Goal: Check status: Check status

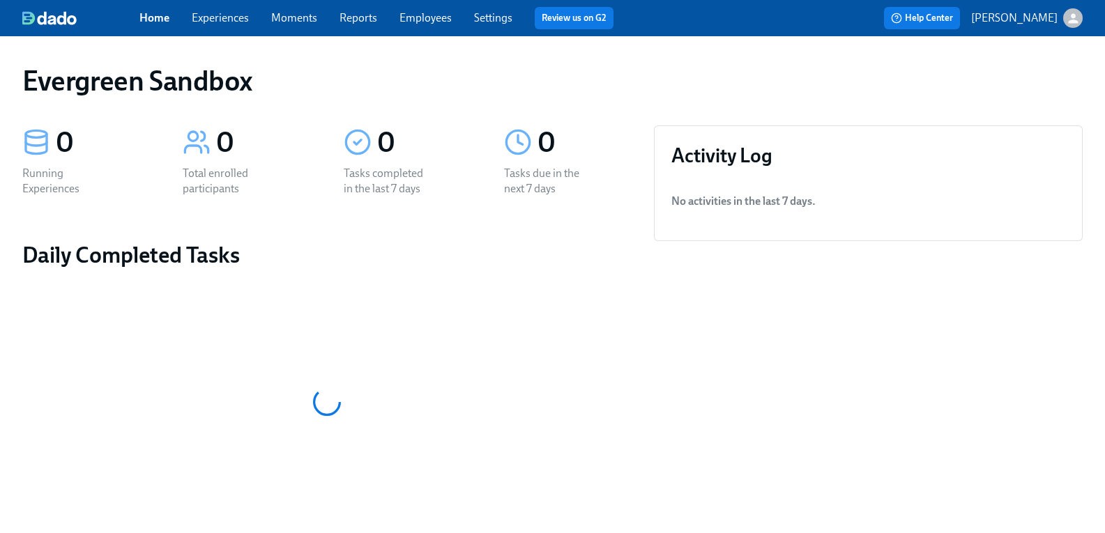
click at [1070, 21] on div "button" at bounding box center [1073, 18] width 20 height 20
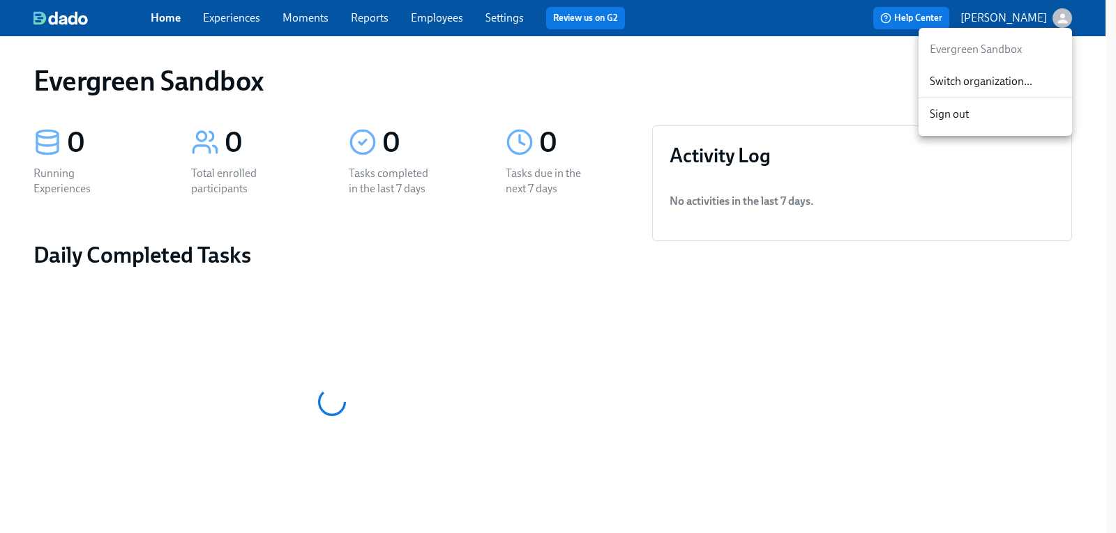
click at [1000, 84] on span "Switch organization..." at bounding box center [994, 81] width 131 height 15
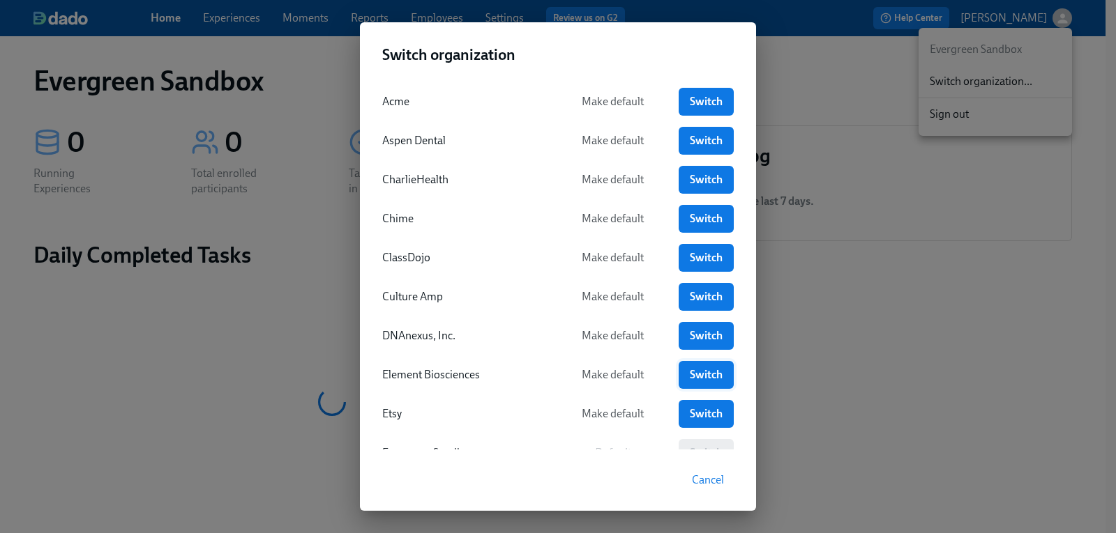
click at [701, 369] on span "Switch" at bounding box center [706, 375] width 36 height 14
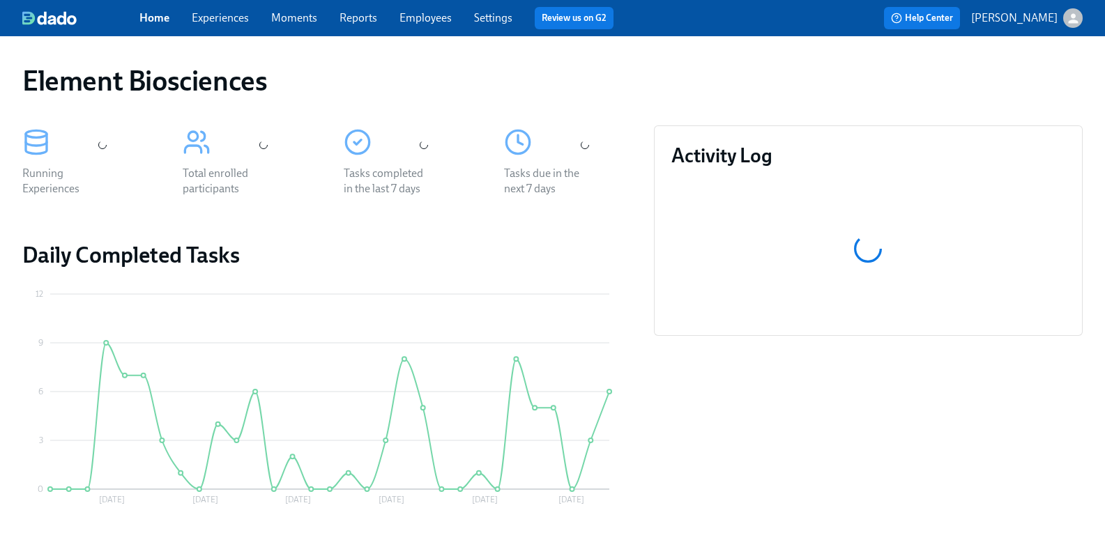
click at [429, 19] on link "Employees" at bounding box center [426, 17] width 52 height 13
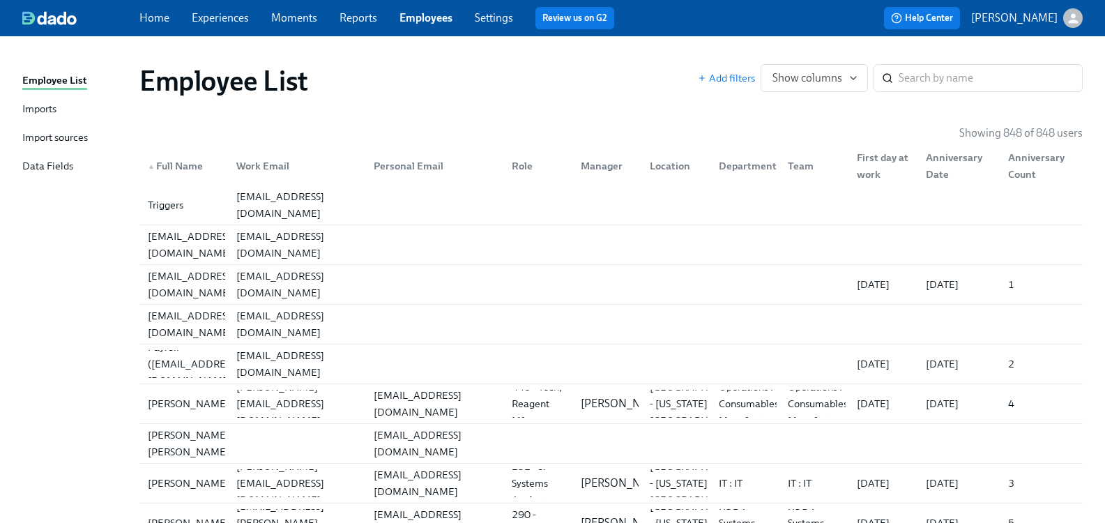
click at [68, 137] on div "Import sources" at bounding box center [55, 138] width 66 height 17
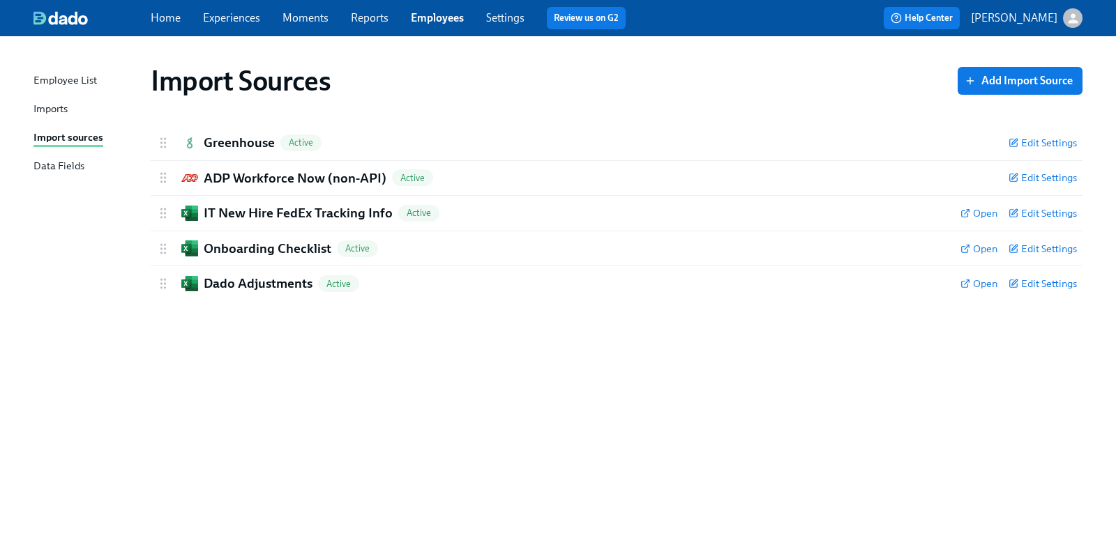
click at [65, 107] on div "Imports" at bounding box center [50, 109] width 34 height 17
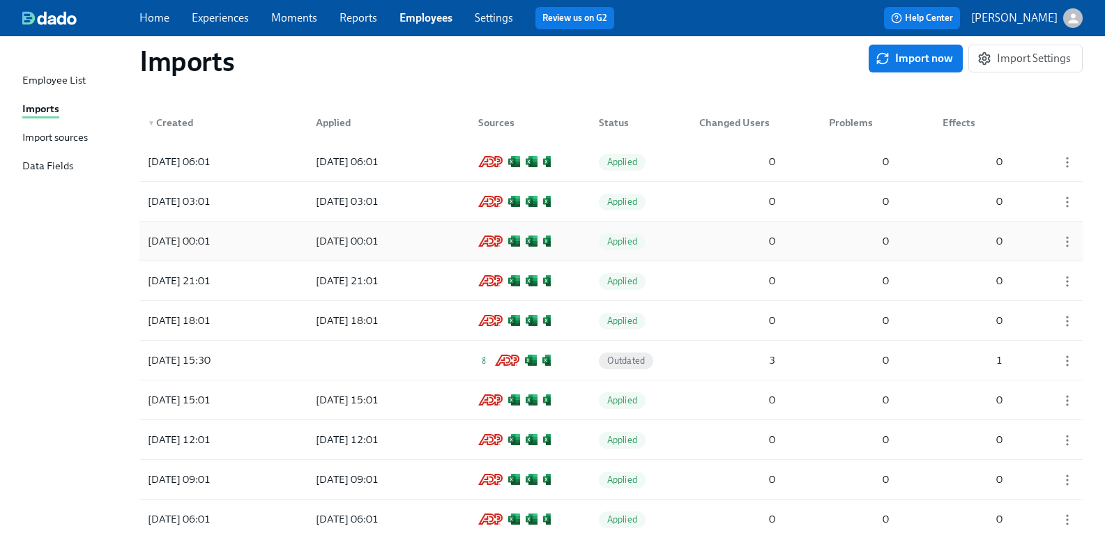
scroll to position [70, 0]
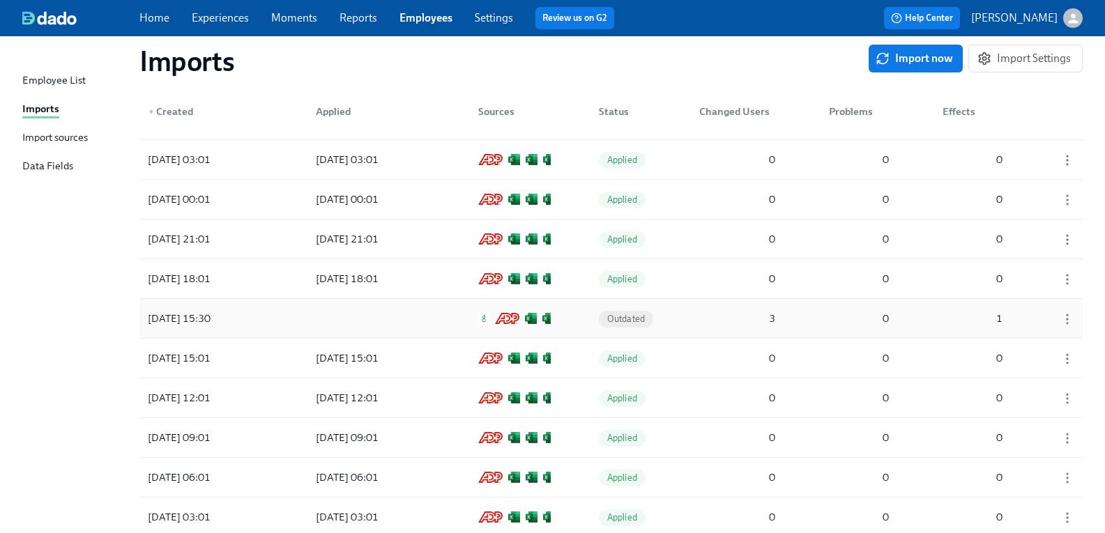
click at [202, 319] on div "2025/09/29 15:30" at bounding box center [179, 318] width 74 height 17
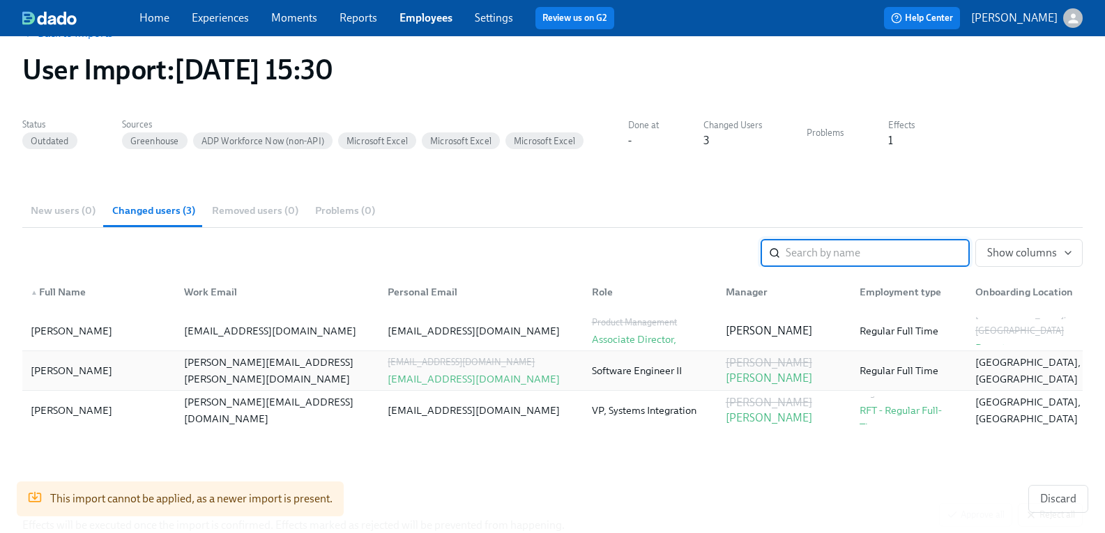
scroll to position [70, 0]
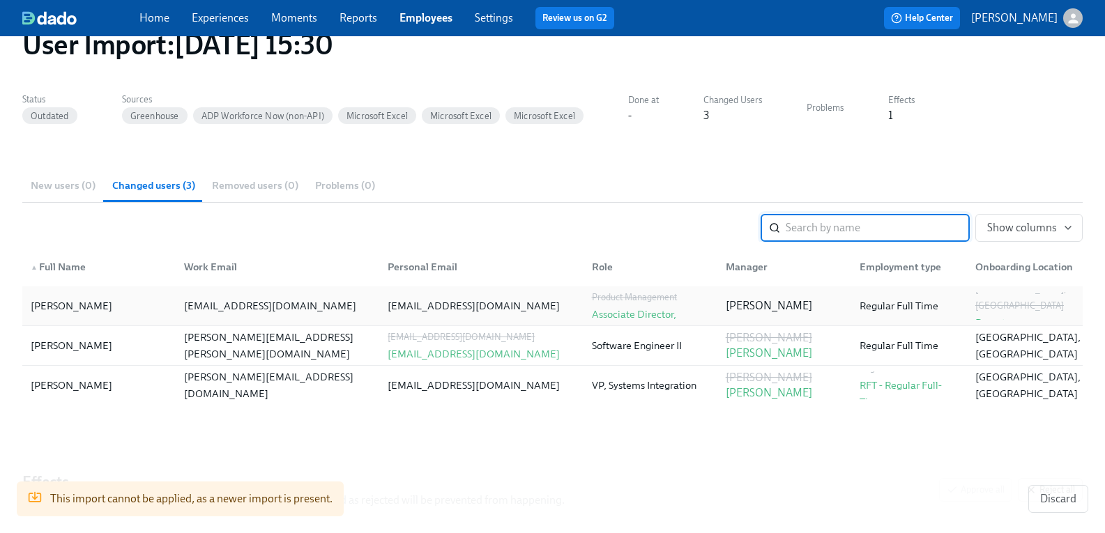
click at [43, 309] on div "Madhu Augustine" at bounding box center [72, 306] width 82 height 17
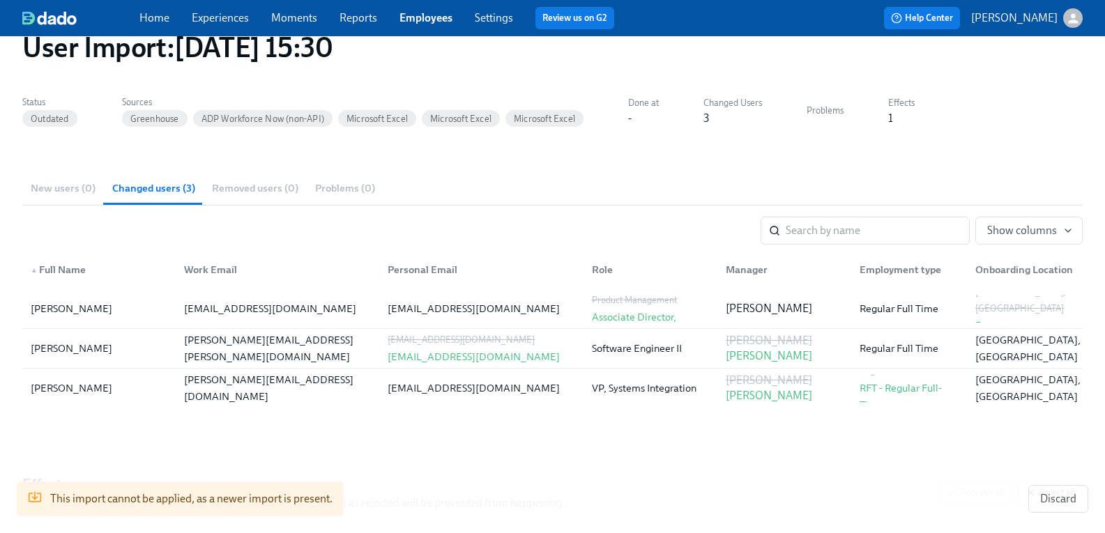
scroll to position [0, 0]
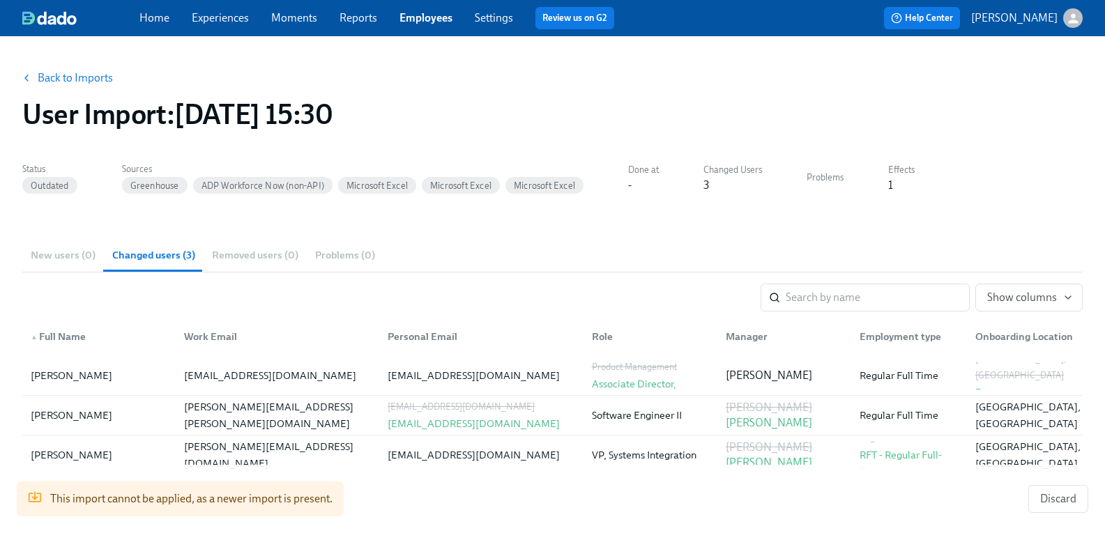
click at [77, 83] on link "Back to Imports" at bounding box center [75, 78] width 75 height 14
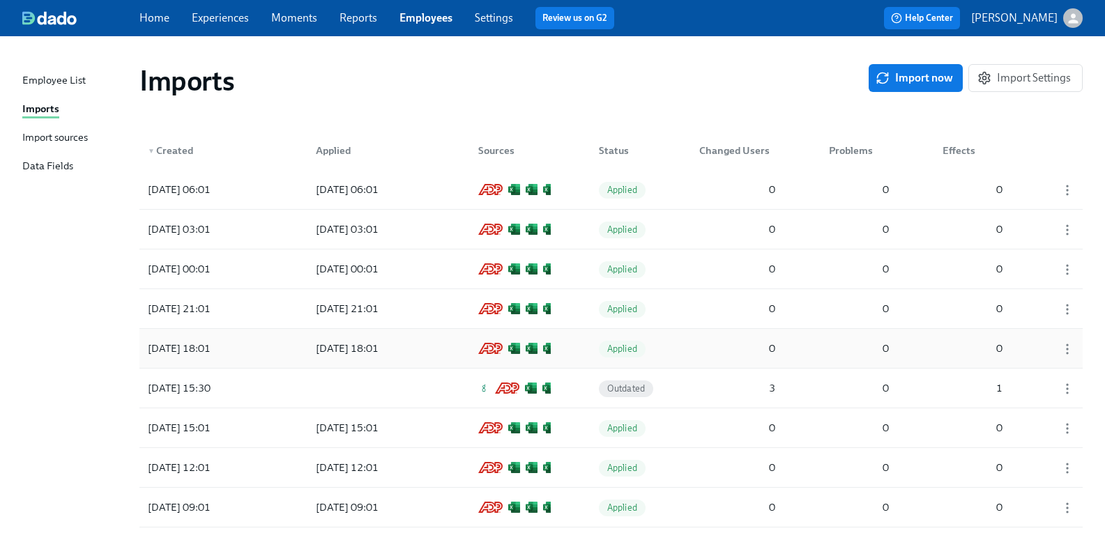
click at [208, 349] on div "2025/09/29 18:01" at bounding box center [179, 348] width 74 height 17
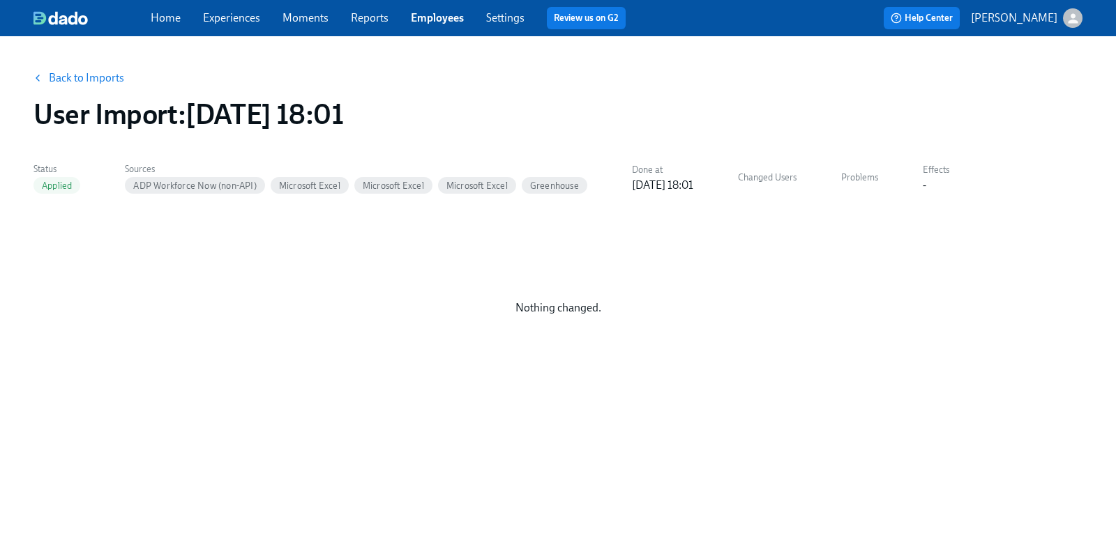
click at [81, 84] on link "Back to Imports" at bounding box center [86, 78] width 75 height 14
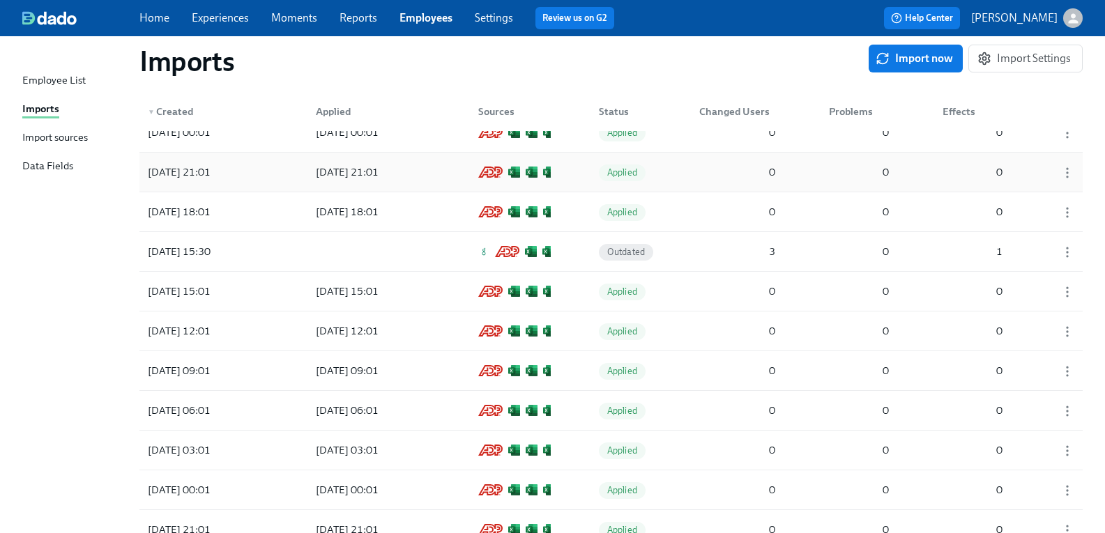
scroll to position [139, 0]
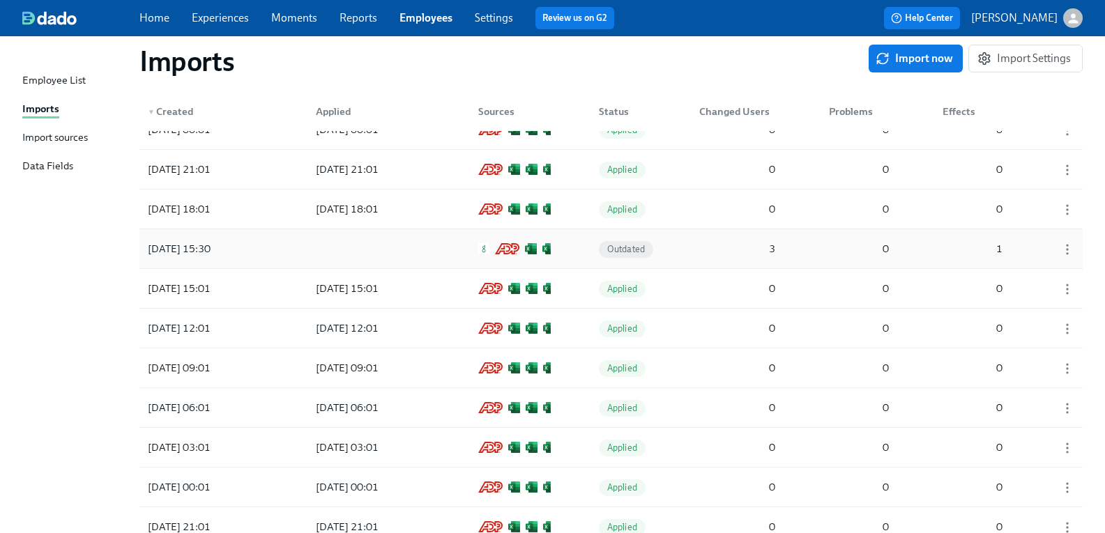
click at [208, 250] on div "2025/09/29 15:30" at bounding box center [179, 249] width 74 height 17
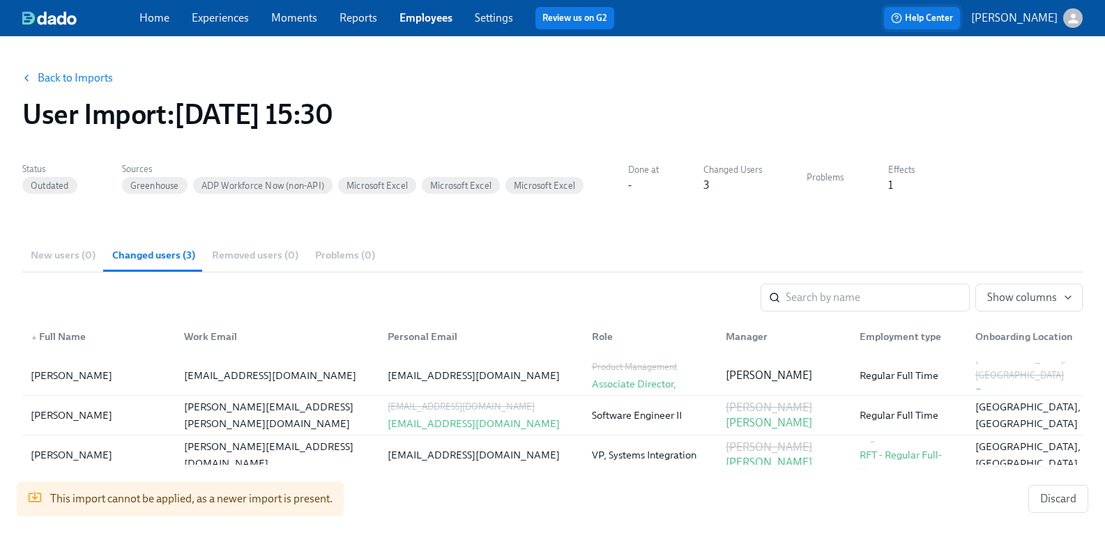
click at [938, 22] on span "Help Center" at bounding box center [922, 18] width 62 height 14
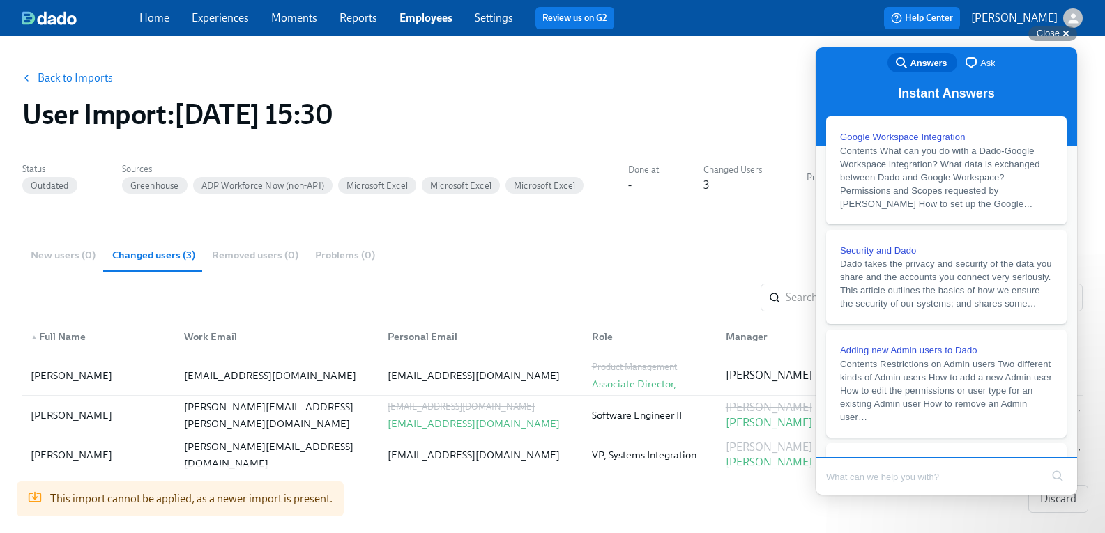
click at [882, 469] on input "Search Doc articles" at bounding box center [933, 476] width 215 height 29
type input "manually import"
click button "search" at bounding box center [1058, 476] width 22 height 22
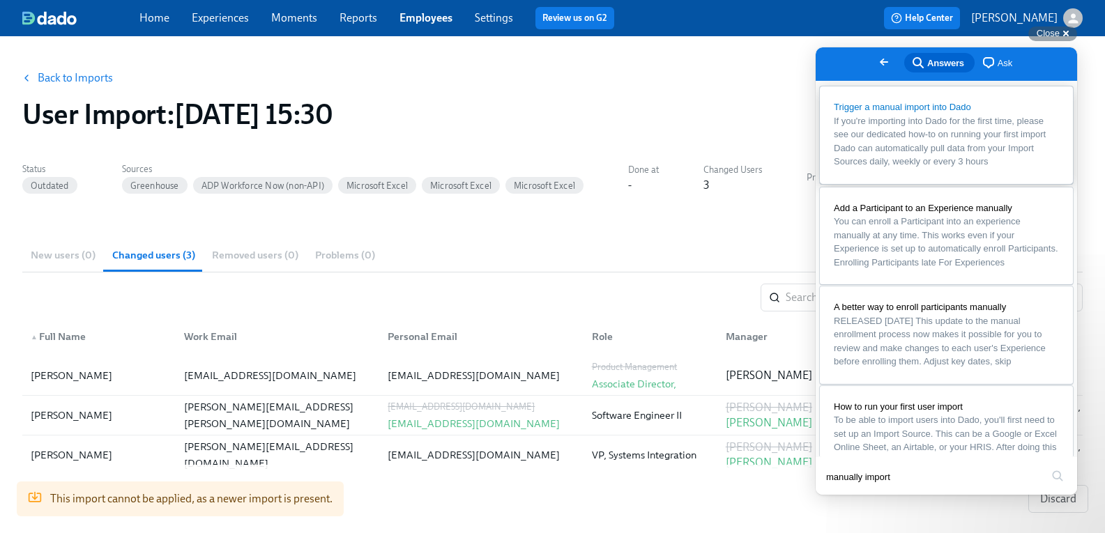
click at [916, 153] on span "If you're importing into Dado for the first time, please see our dedicated how-…" at bounding box center [940, 142] width 212 height 52
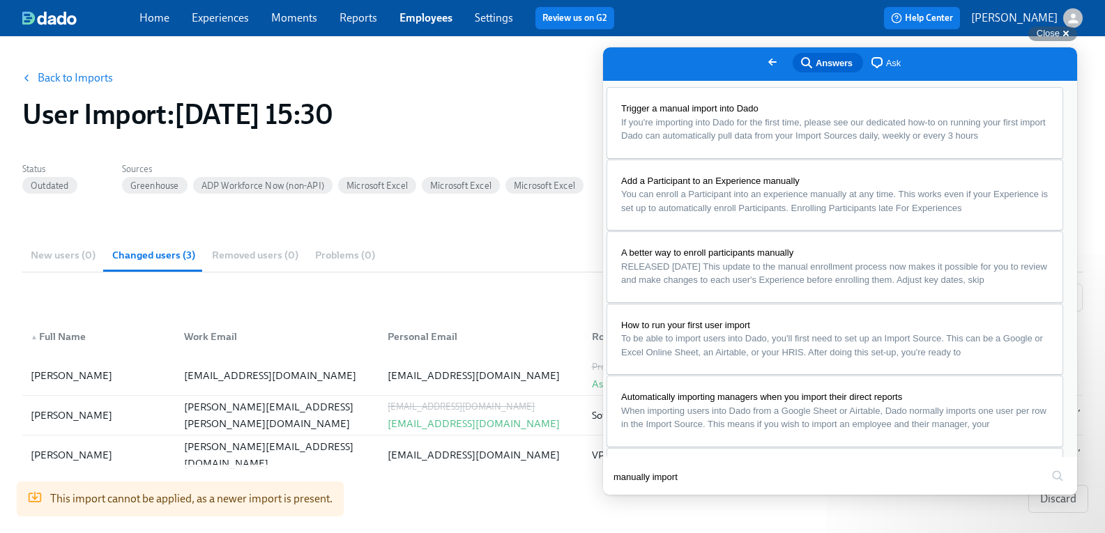
click at [290, 77] on div "Back to Imports" at bounding box center [552, 78] width 1061 height 28
drag, startPoint x: 1049, startPoint y: 68, endPoint x: 1016, endPoint y: 75, distance: 34.3
click at [629, 496] on button "Close" at bounding box center [616, 505] width 25 height 18
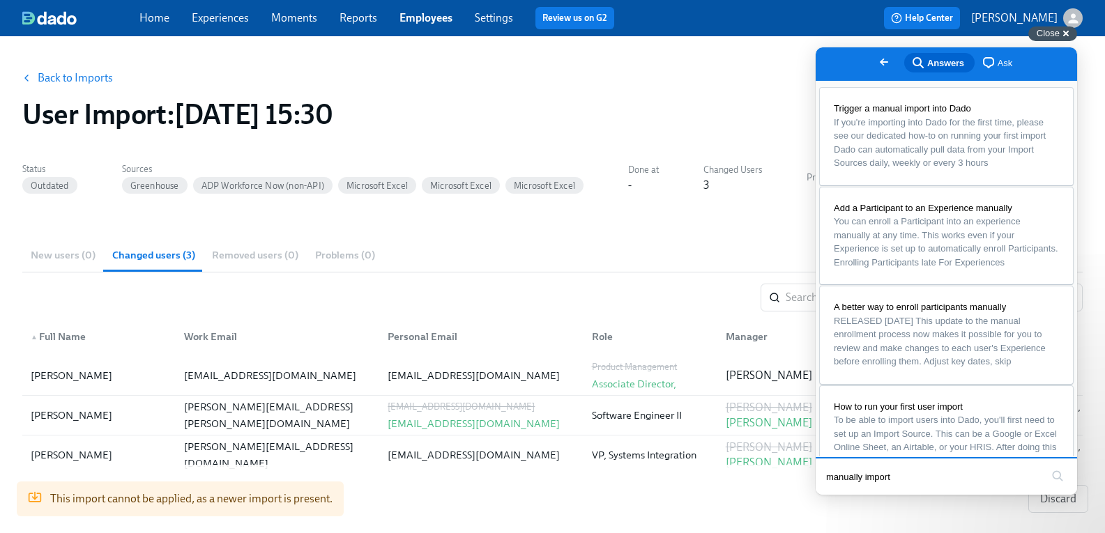
click at [1061, 36] on div "Close cross-small" at bounding box center [1052, 33] width 49 height 15
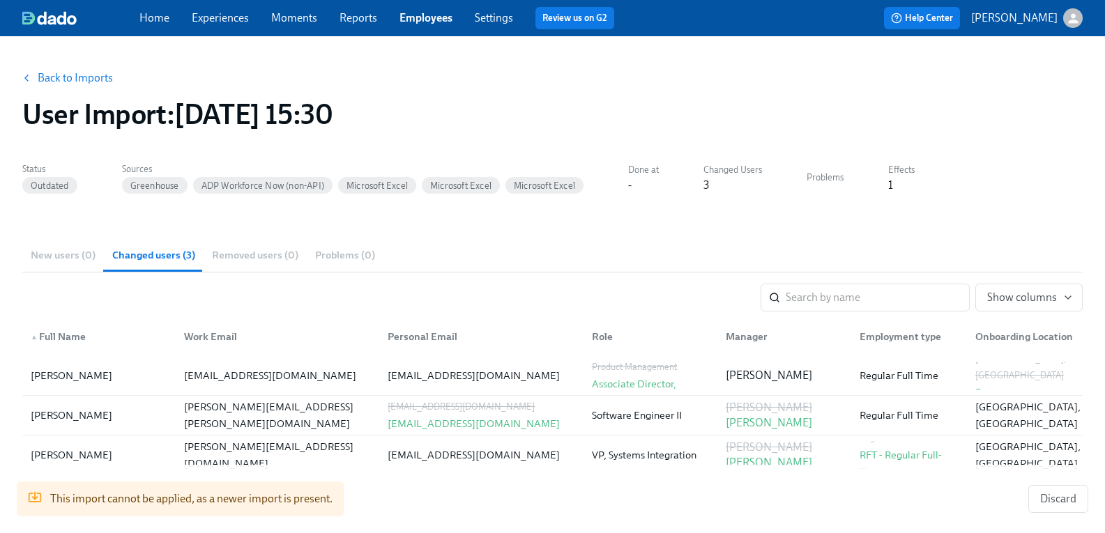
click at [1066, 13] on icon "button" at bounding box center [1073, 18] width 15 height 15
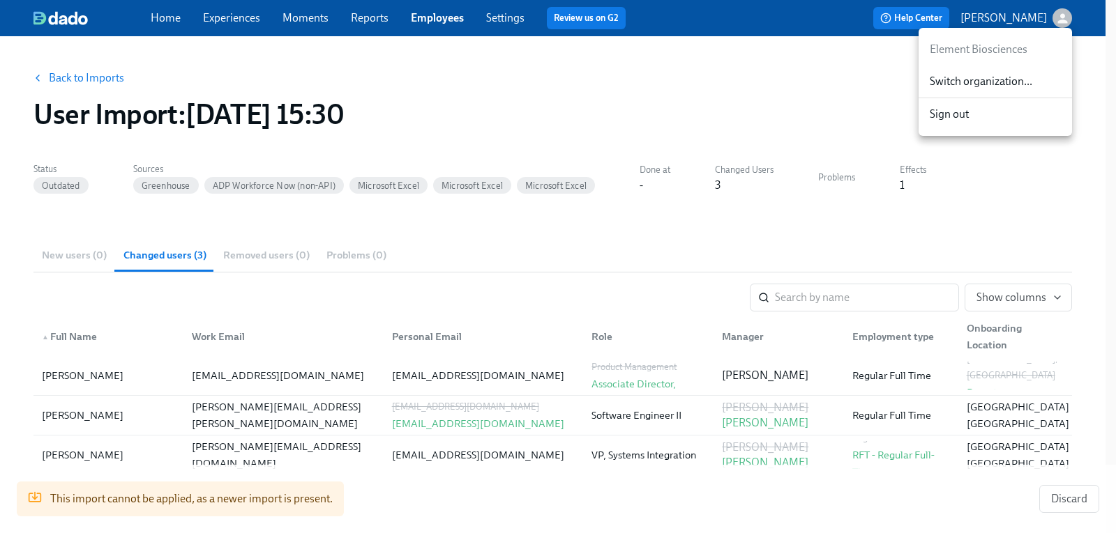
click at [971, 84] on span "Switch organization..." at bounding box center [994, 81] width 131 height 15
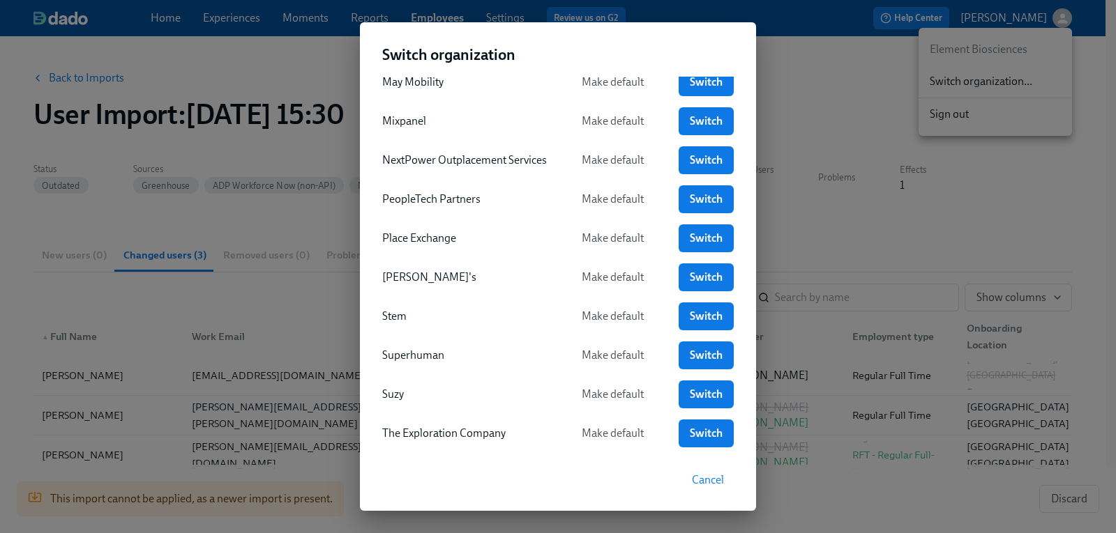
scroll to position [553, 0]
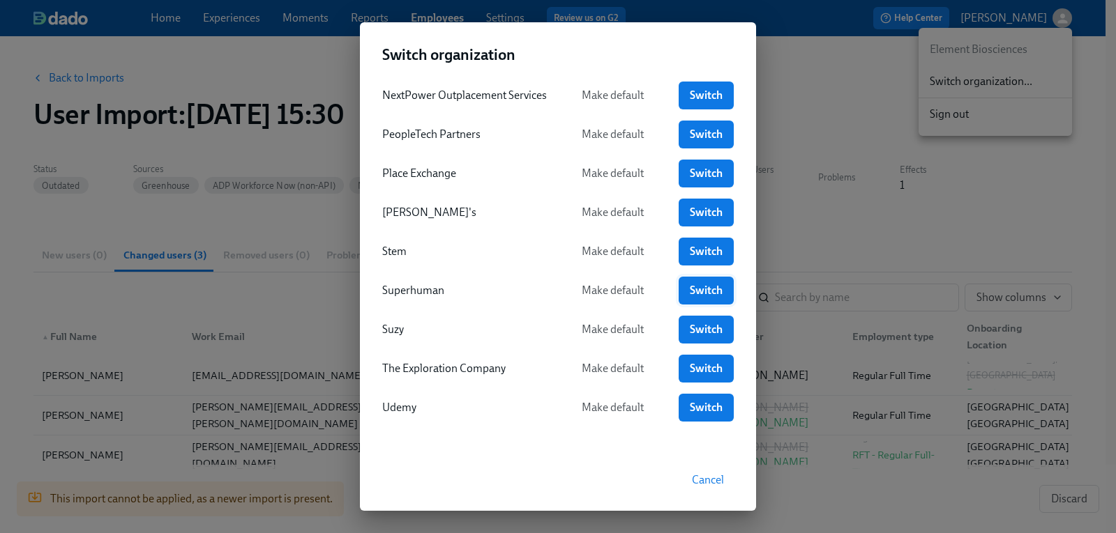
click at [709, 285] on span "Switch" at bounding box center [706, 291] width 36 height 14
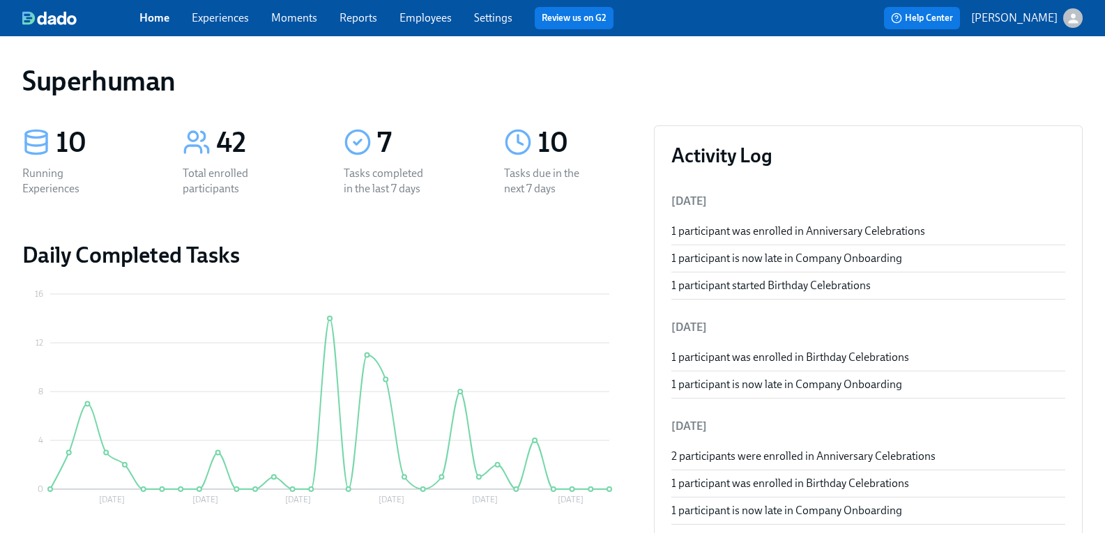
click at [245, 20] on link "Experiences" at bounding box center [220, 17] width 57 height 13
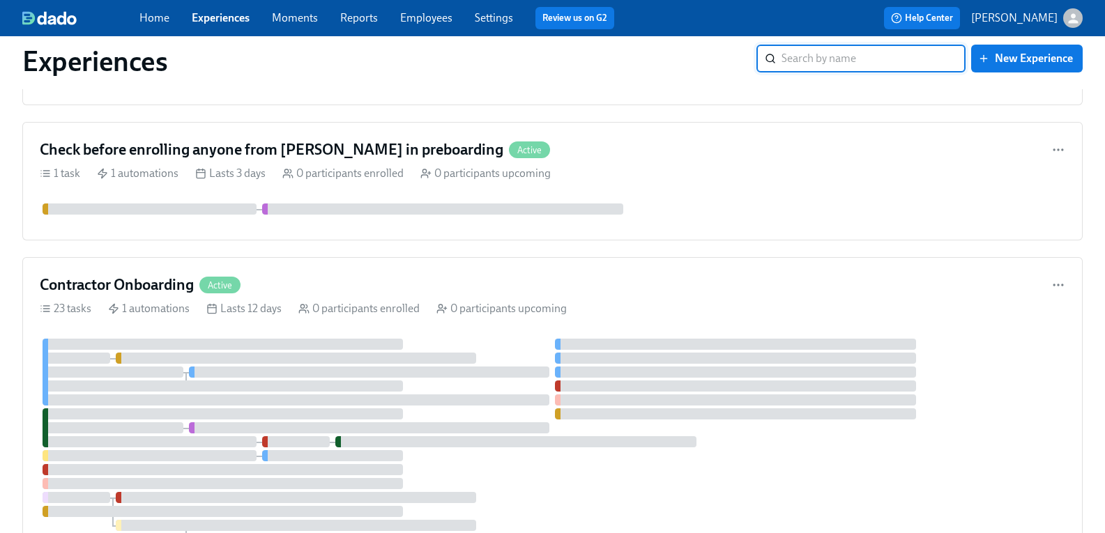
scroll to position [906, 0]
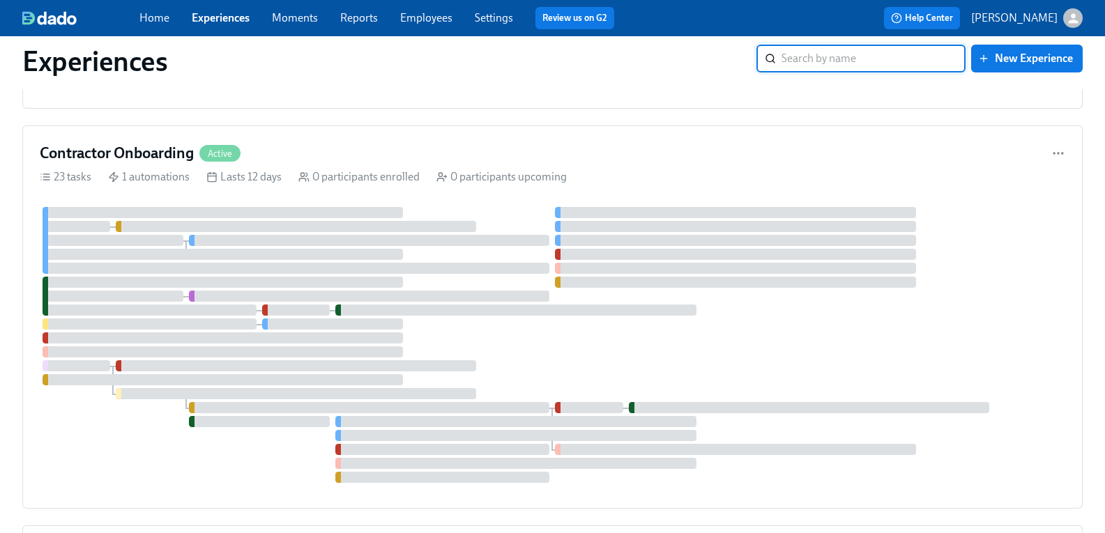
click at [837, 60] on input "search" at bounding box center [874, 59] width 184 height 28
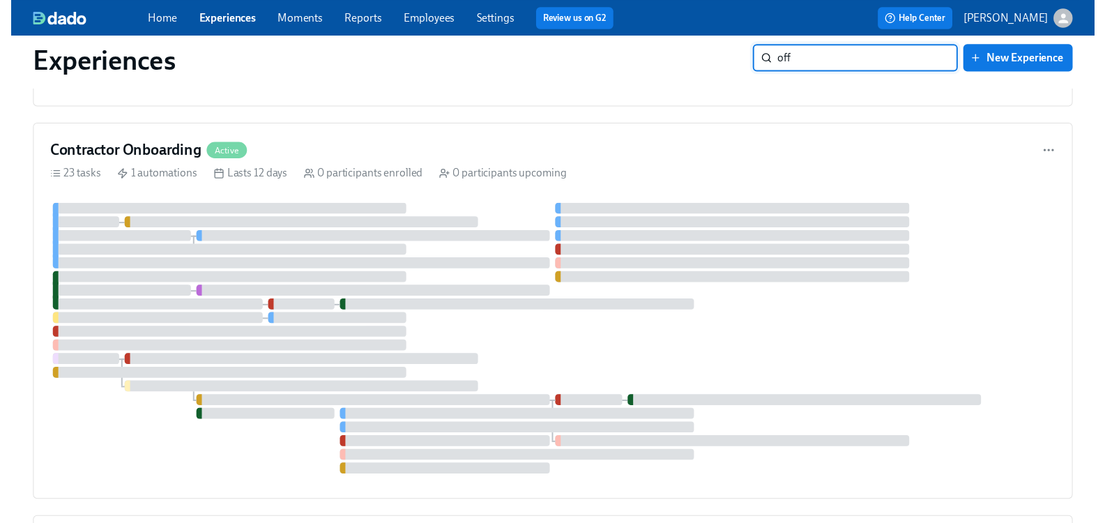
scroll to position [0, 0]
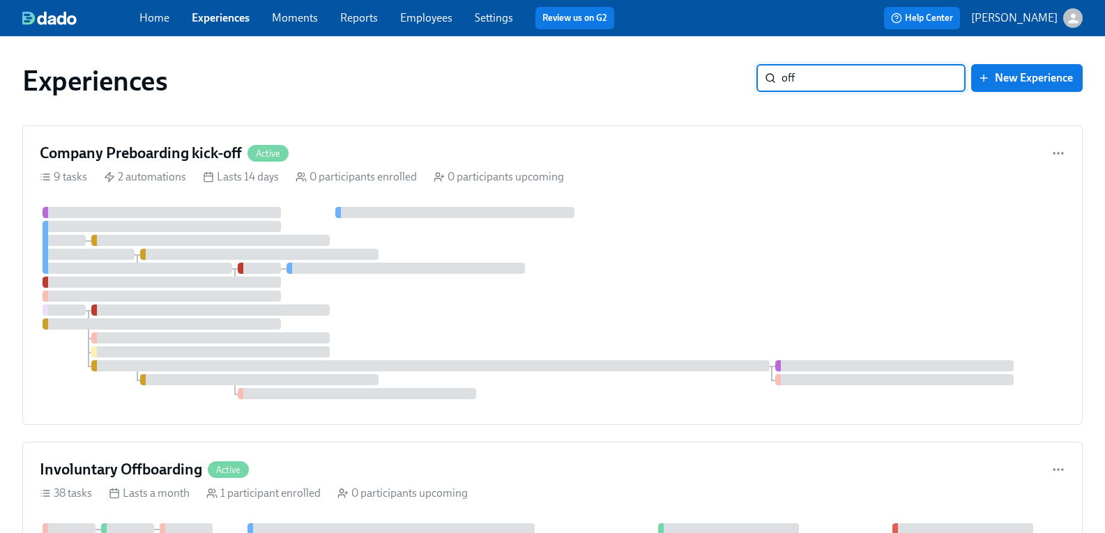
type input "off"
click at [157, 464] on h4 "Involuntary Offboarding" at bounding box center [121, 469] width 162 height 21
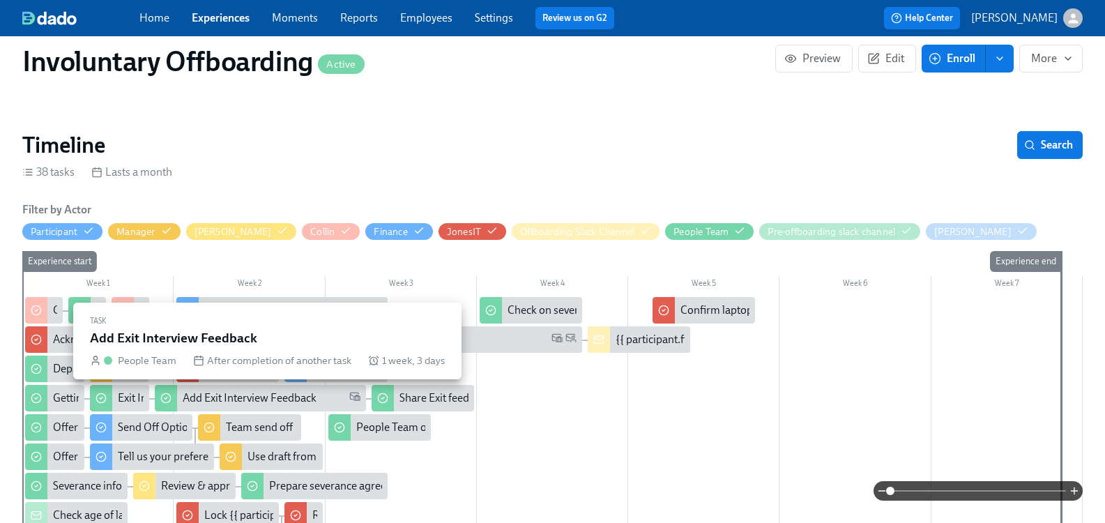
scroll to position [279, 0]
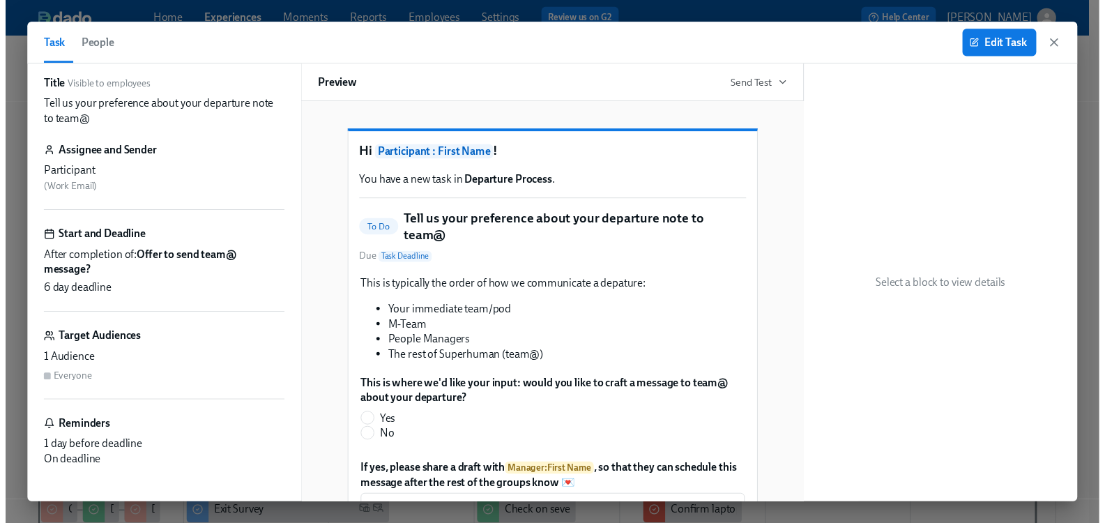
scroll to position [14, 0]
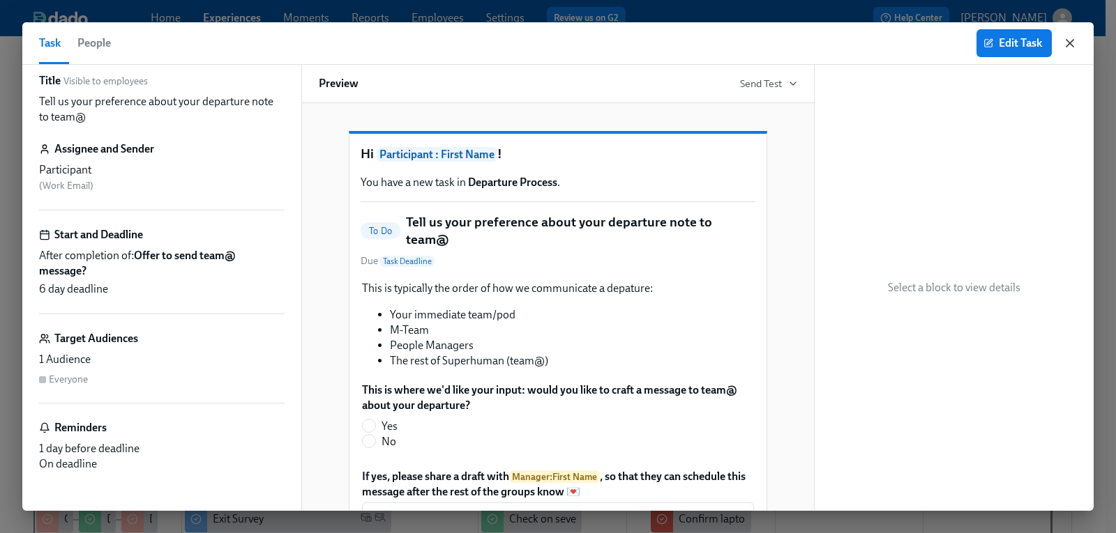
click at [1071, 43] on icon "button" at bounding box center [1070, 43] width 14 height 14
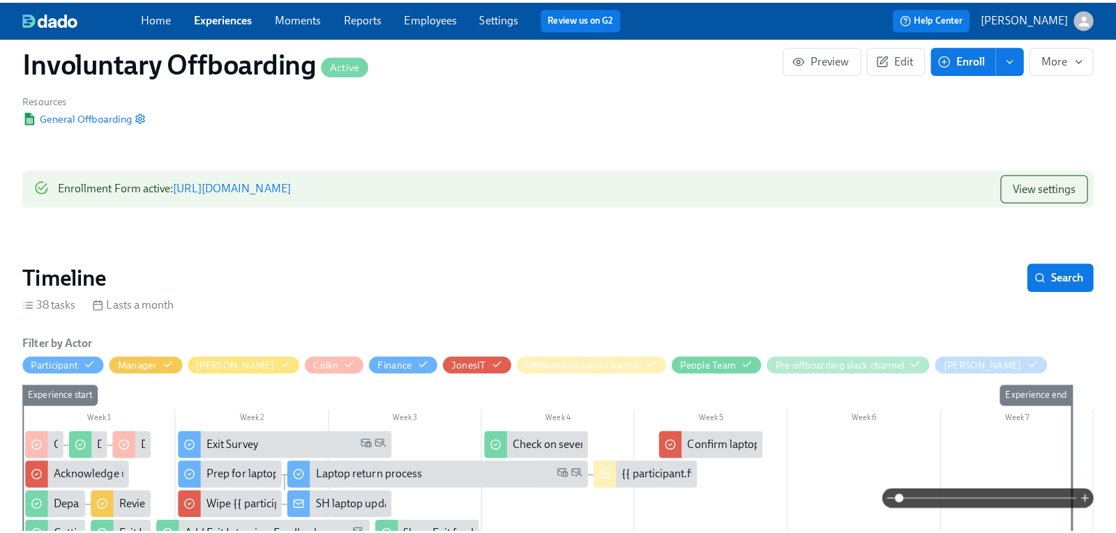
scroll to position [209, 0]
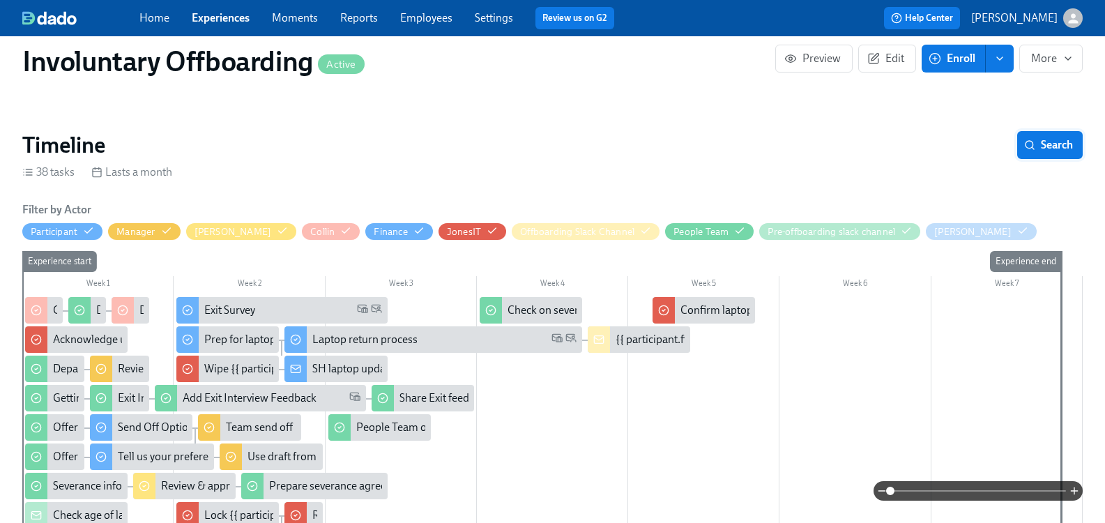
click at [1029, 149] on span "Search" at bounding box center [1050, 145] width 46 height 14
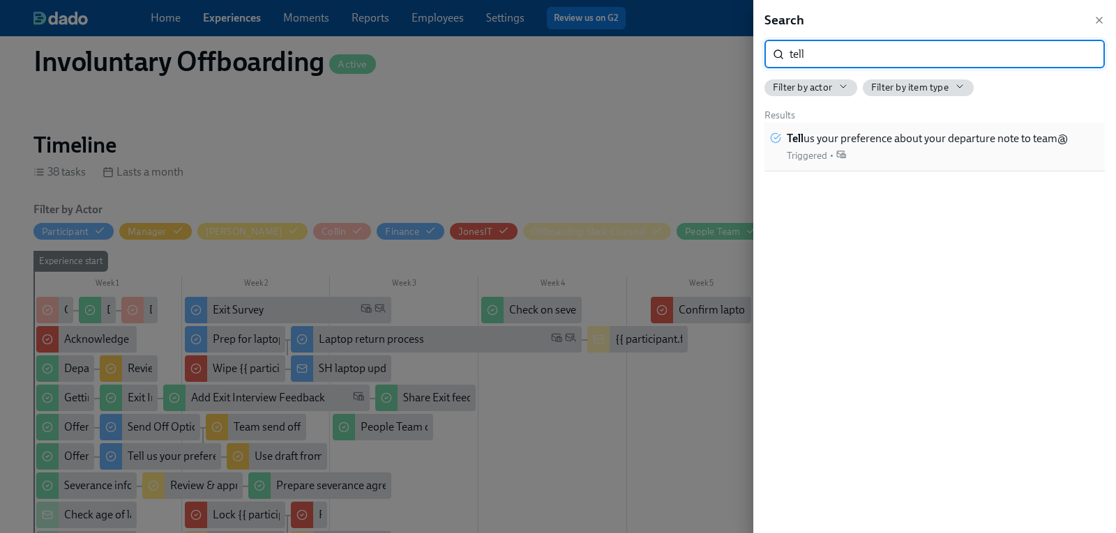
type input "tell"
click at [938, 136] on span "Tell us your preference about your departure note to team@" at bounding box center [927, 138] width 281 height 15
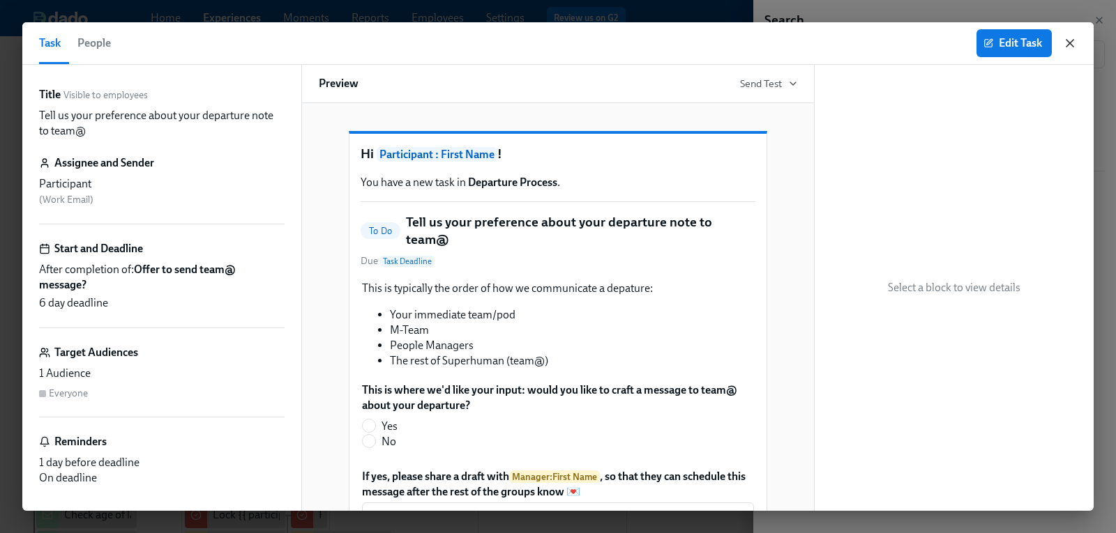
click at [1066, 44] on icon "button" at bounding box center [1070, 43] width 14 height 14
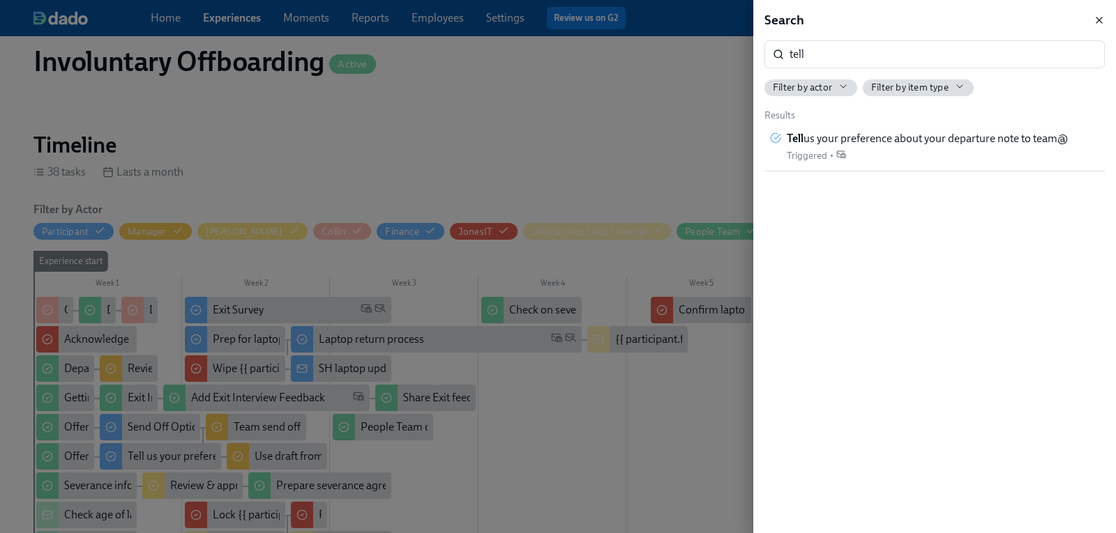
click at [1101, 22] on icon "button" at bounding box center [1099, 20] width 6 height 6
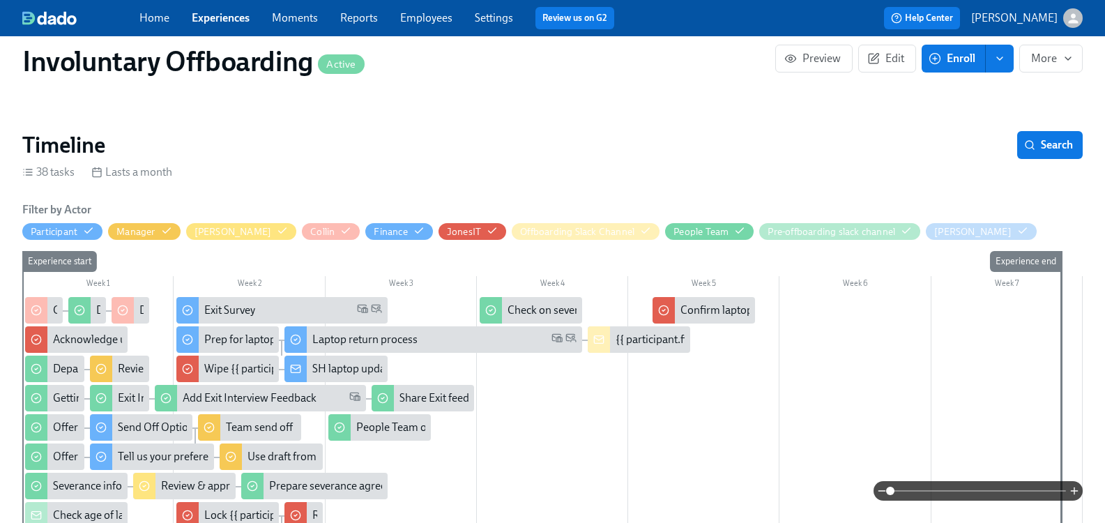
click at [1066, 17] on icon "button" at bounding box center [1073, 18] width 15 height 15
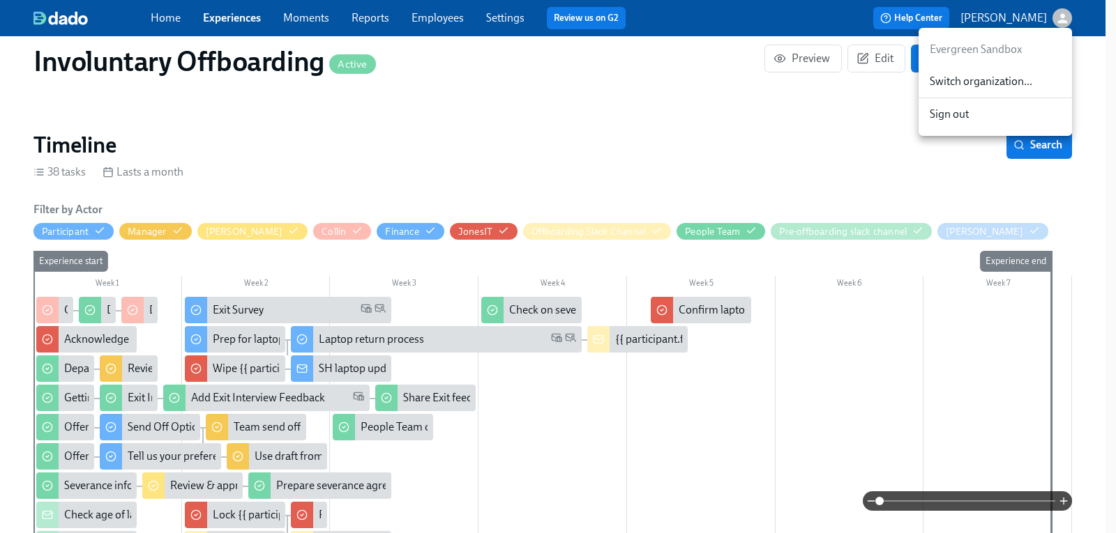
click at [1008, 81] on span "Switch organization..." at bounding box center [994, 81] width 131 height 15
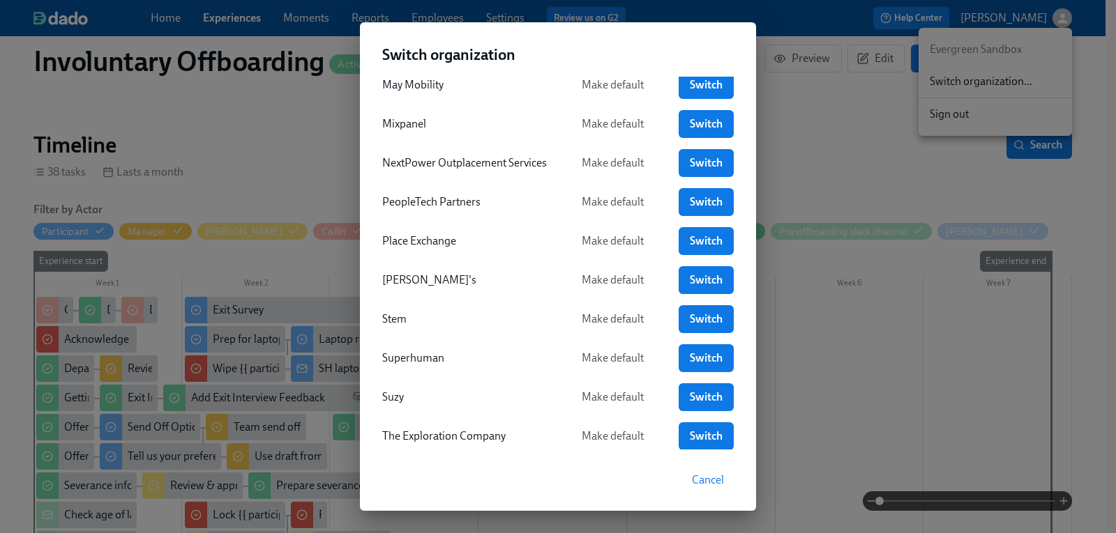
scroll to position [488, 0]
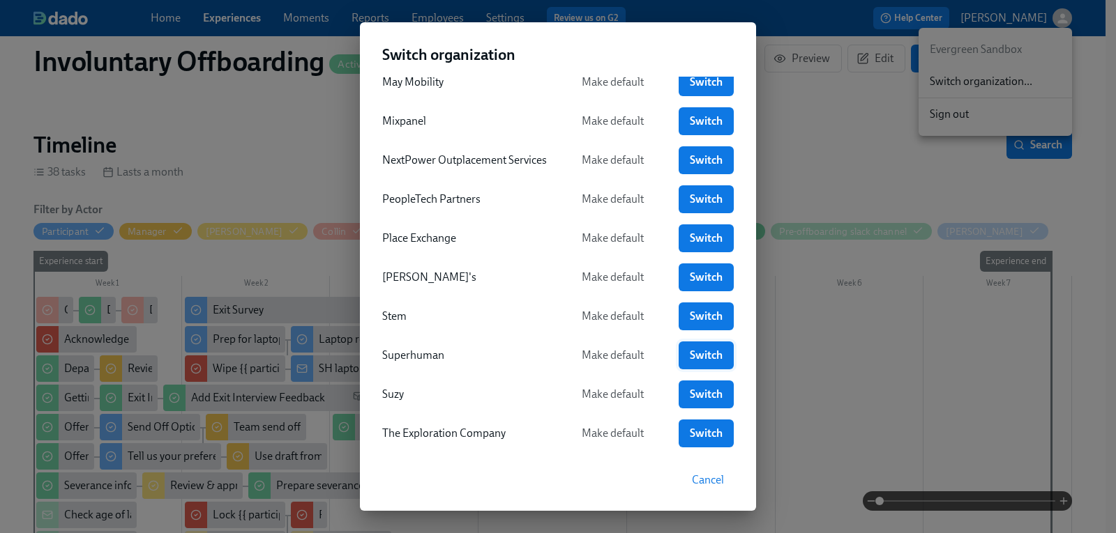
click at [694, 352] on span "Switch" at bounding box center [706, 356] width 36 height 14
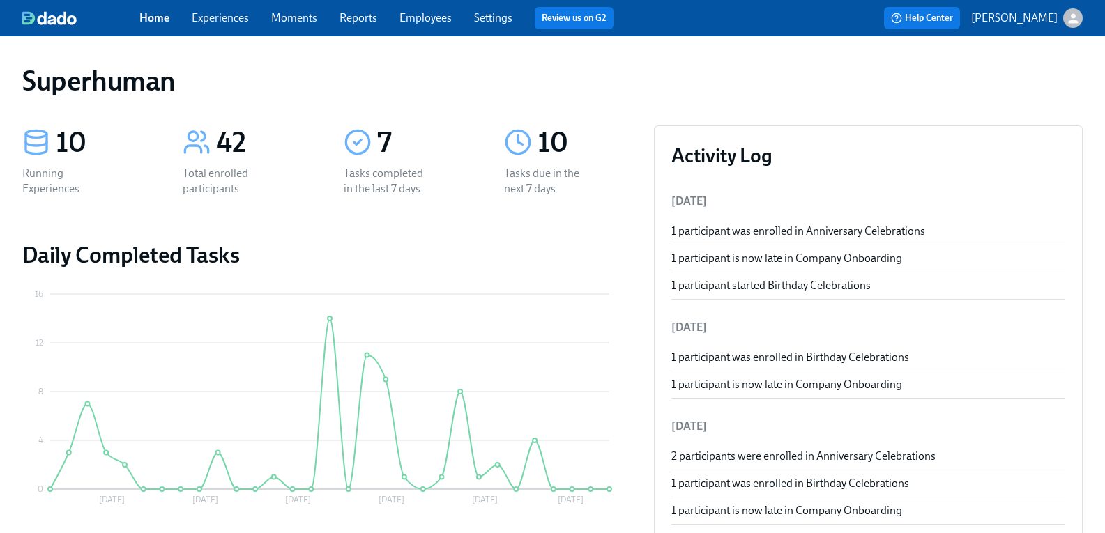
click at [229, 17] on link "Experiences" at bounding box center [220, 17] width 57 height 13
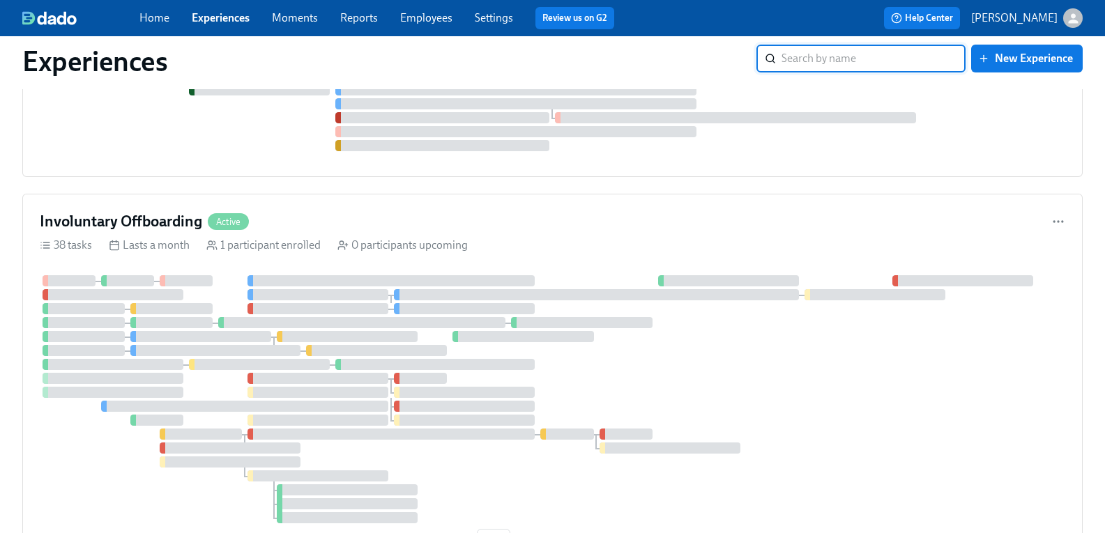
scroll to position [1255, 0]
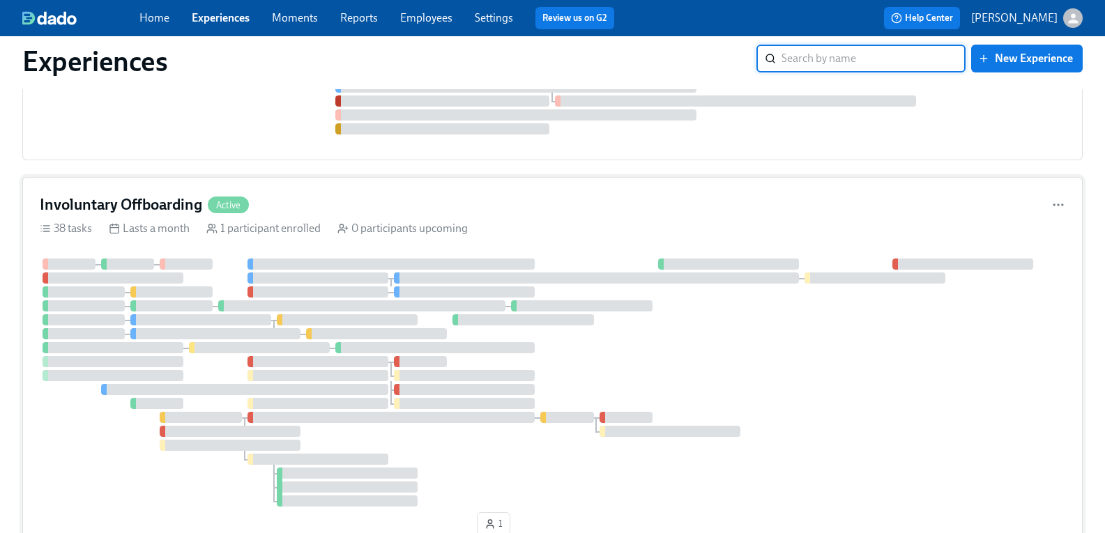
click at [182, 211] on h4 "Involuntary Offboarding" at bounding box center [121, 205] width 162 height 21
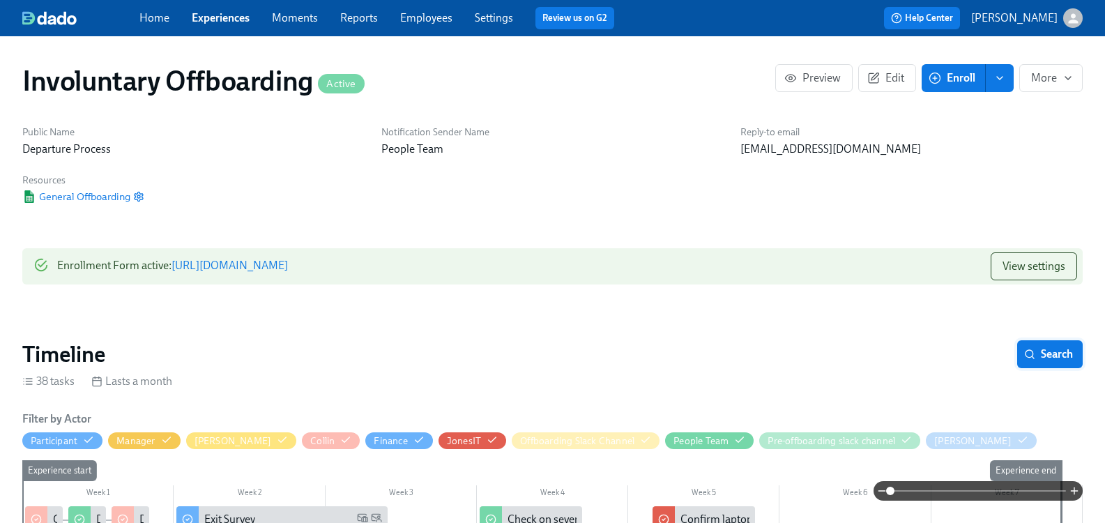
click at [1057, 357] on span "Search" at bounding box center [1050, 354] width 46 height 14
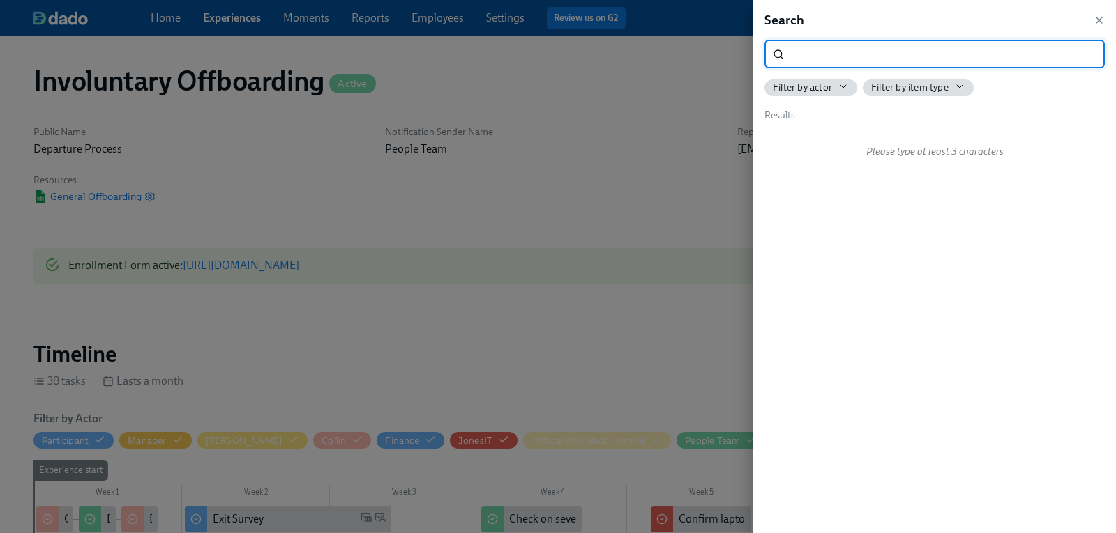
click at [834, 52] on input "search" at bounding box center [946, 54] width 315 height 28
type input "tell"
click at [833, 131] on span "Tell us your preference about your departure note to team@" at bounding box center [927, 138] width 281 height 15
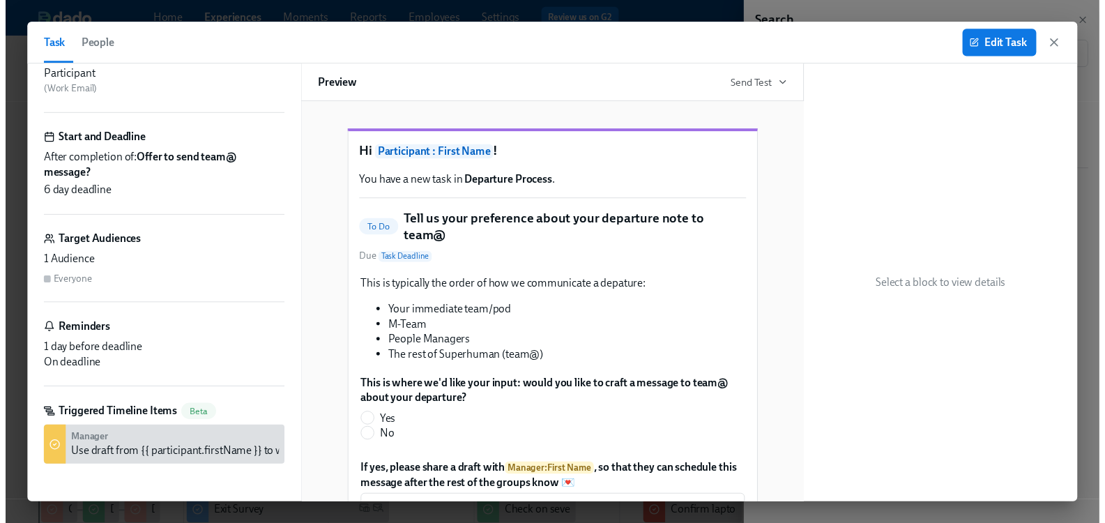
scroll to position [110, 0]
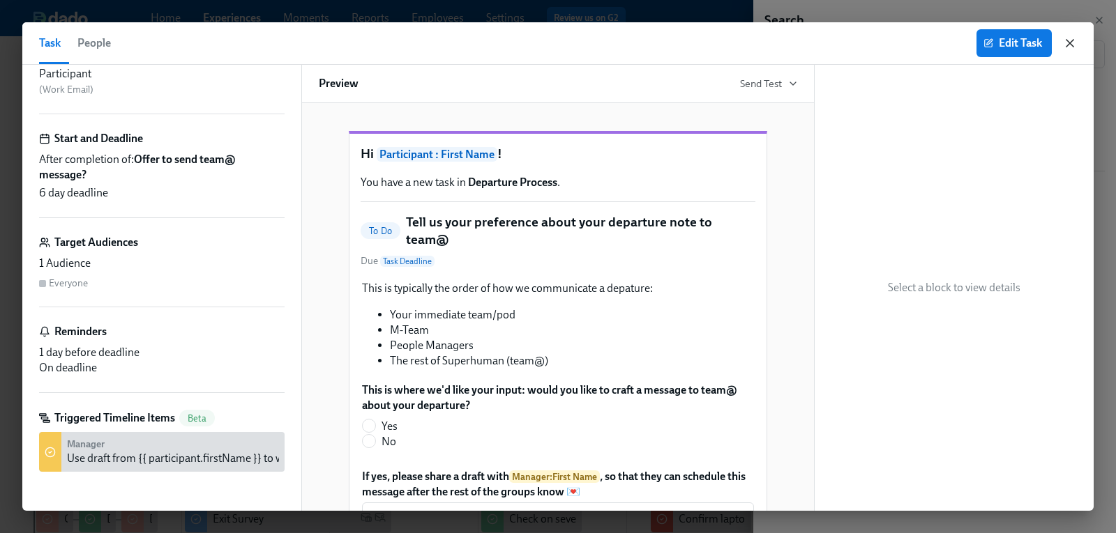
click at [1070, 43] on icon "button" at bounding box center [1069, 43] width 7 height 7
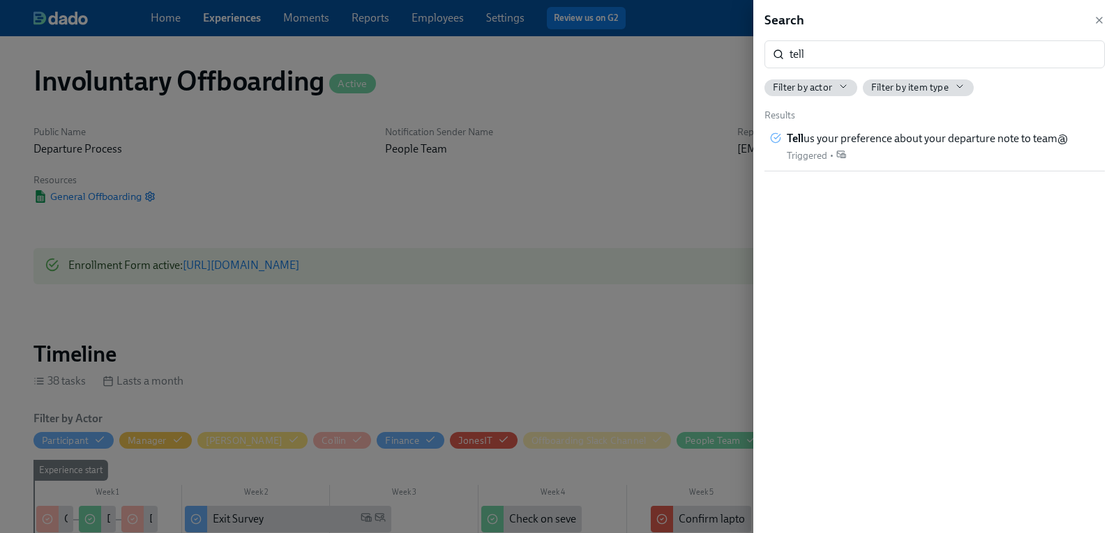
click at [622, 172] on div at bounding box center [558, 266] width 1116 height 533
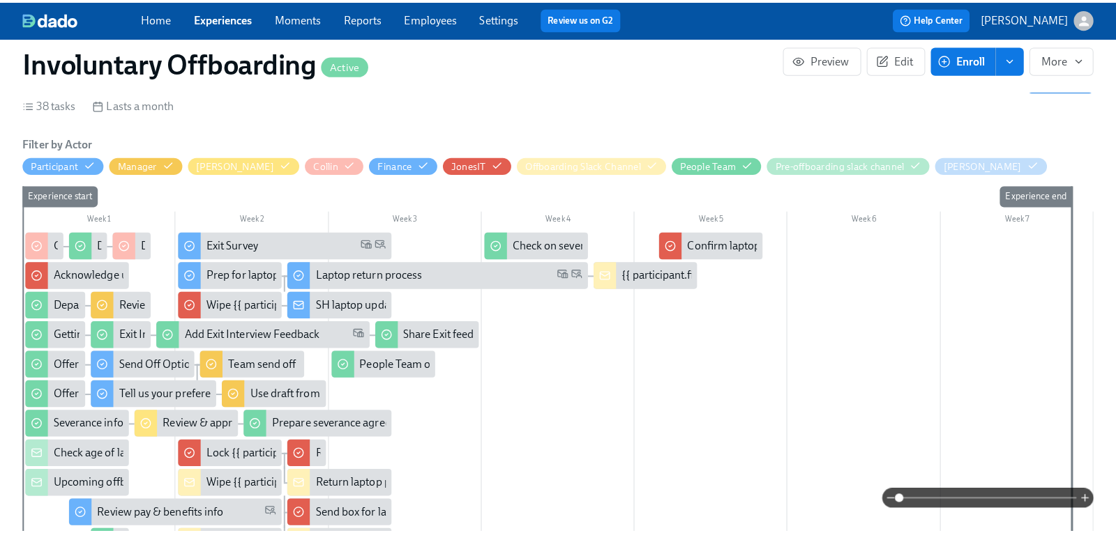
scroll to position [279, 0]
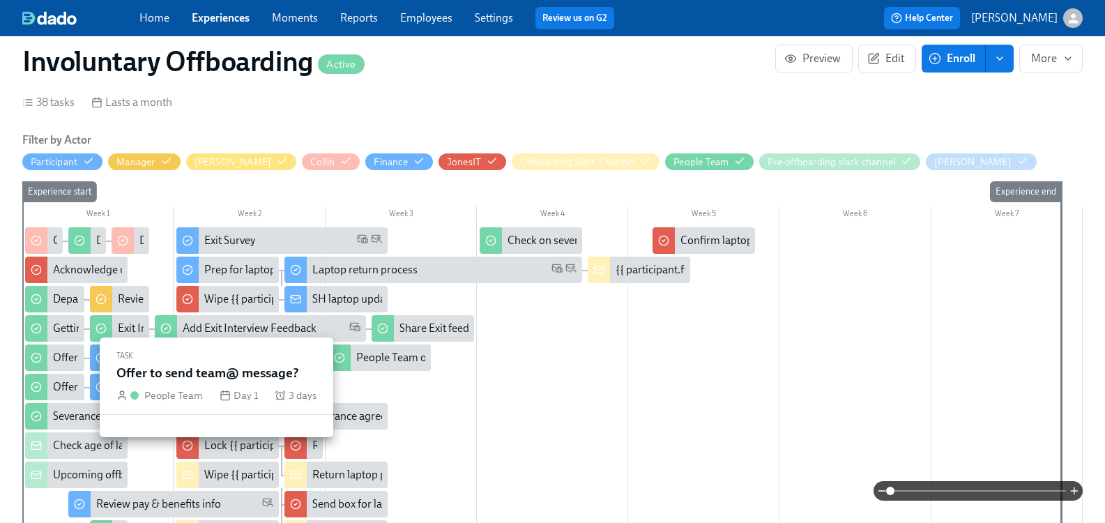
click at [61, 383] on div "Offer to send team@ message?" at bounding box center [54, 387] width 59 height 26
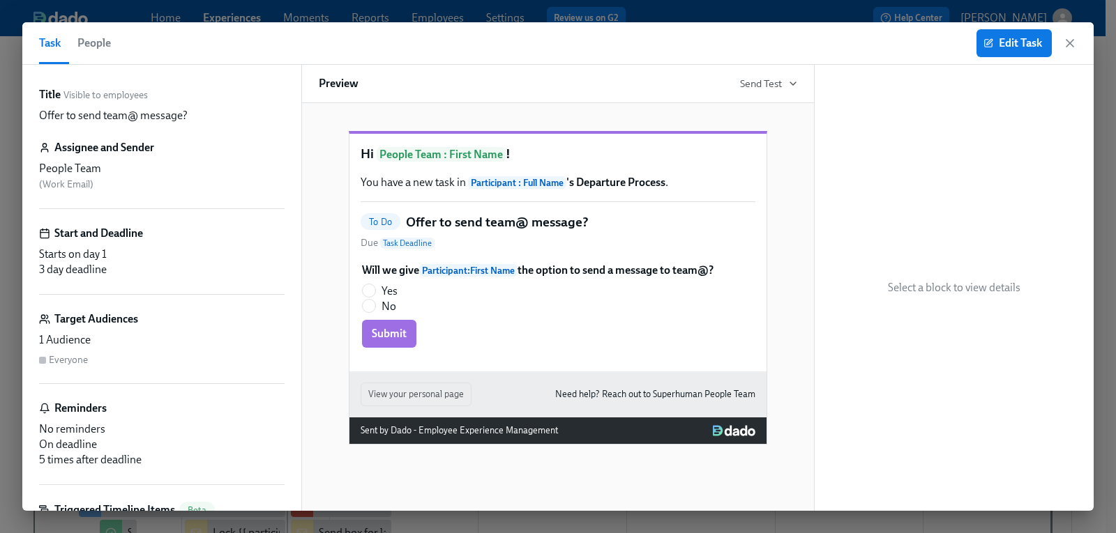
click at [82, 40] on span "People" at bounding box center [93, 43] width 33 height 20
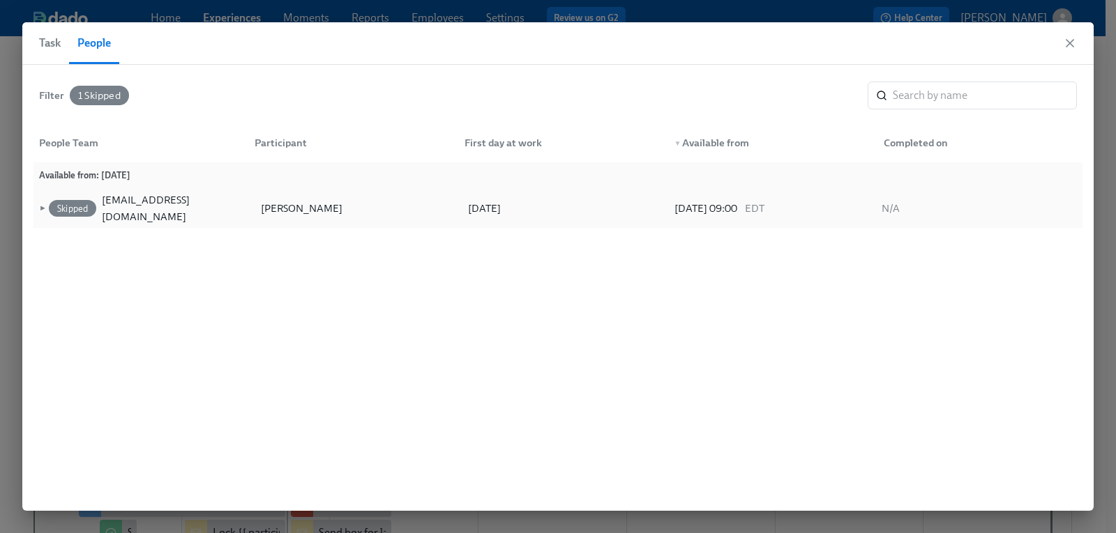
click at [40, 208] on span "►" at bounding box center [41, 208] width 10 height 15
click at [40, 208] on span "▼" at bounding box center [41, 208] width 10 height 15
click at [312, 211] on div "Laura Newton" at bounding box center [301, 208] width 87 height 17
drag, startPoint x: 328, startPoint y: 205, endPoint x: 259, endPoint y: 208, distance: 68.4
click at [259, 208] on div "Laura Newton" at bounding box center [355, 209] width 206 height 28
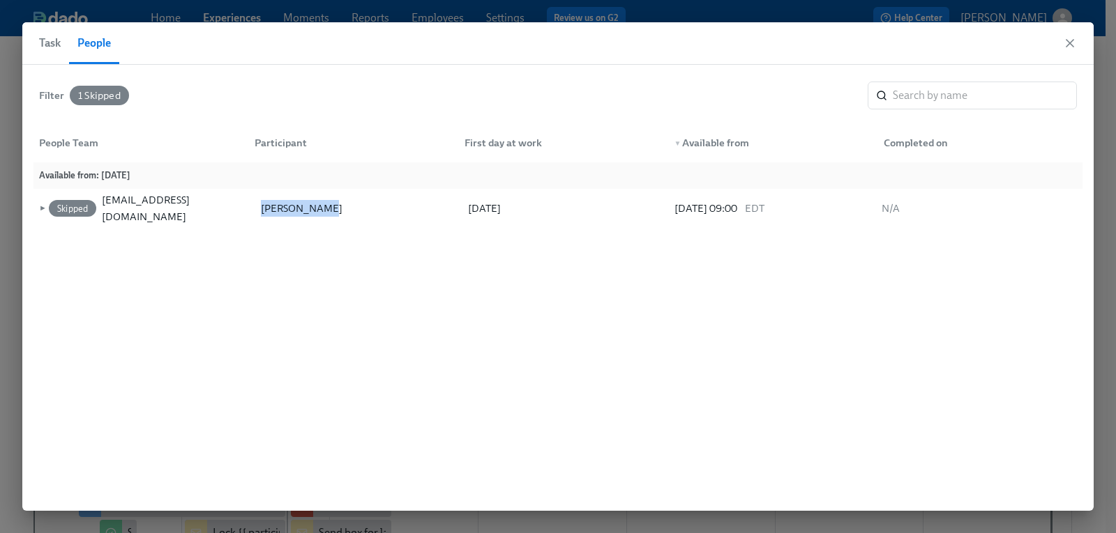
click at [1063, 41] on icon "button" at bounding box center [1070, 43] width 14 height 14
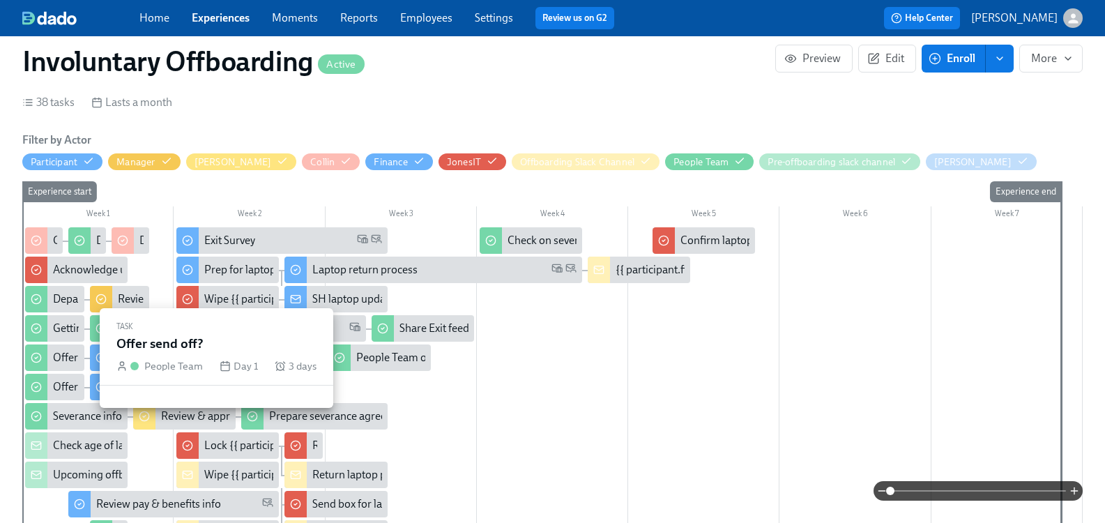
click at [59, 356] on div "Offer send off?" at bounding box center [54, 357] width 59 height 26
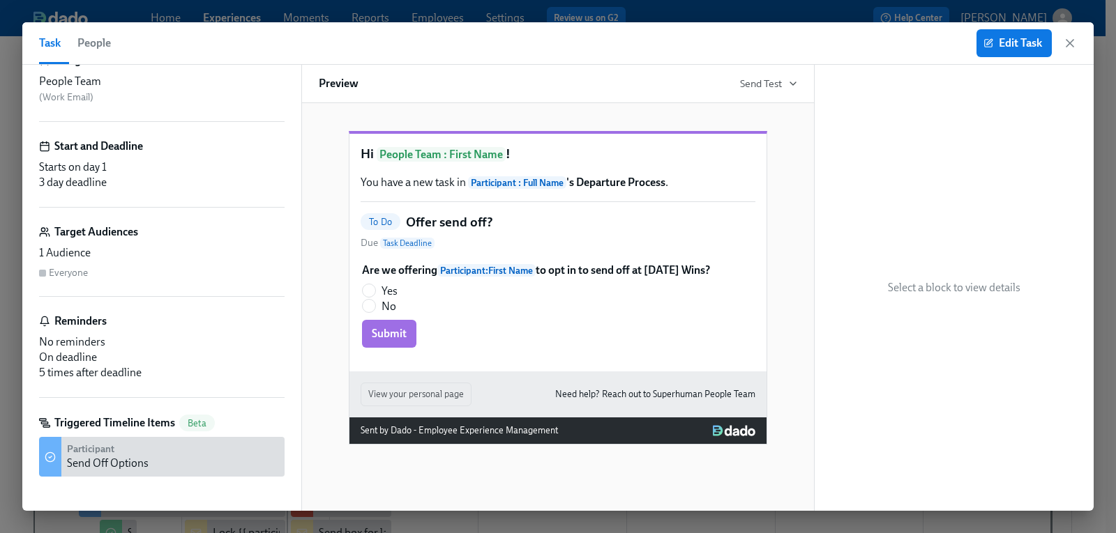
scroll to position [92, 0]
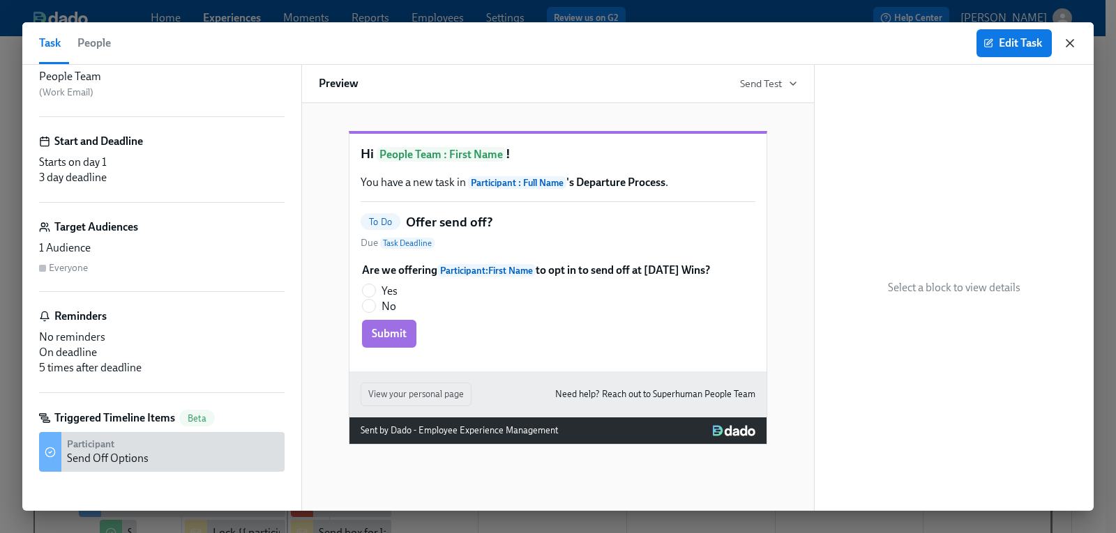
click at [1066, 45] on icon "button" at bounding box center [1070, 43] width 14 height 14
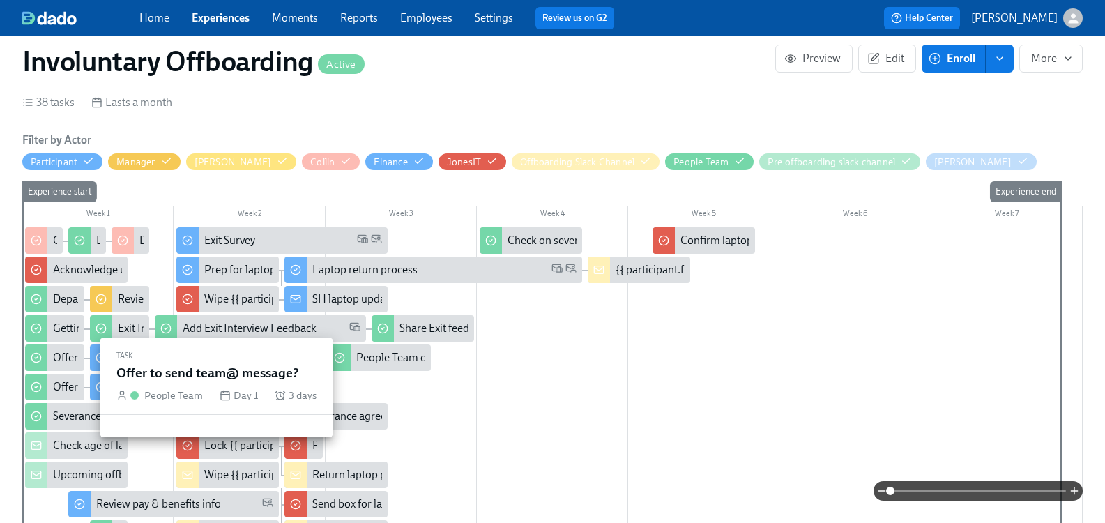
click at [71, 383] on div "Offer to send team@ message?" at bounding box center [127, 386] width 149 height 15
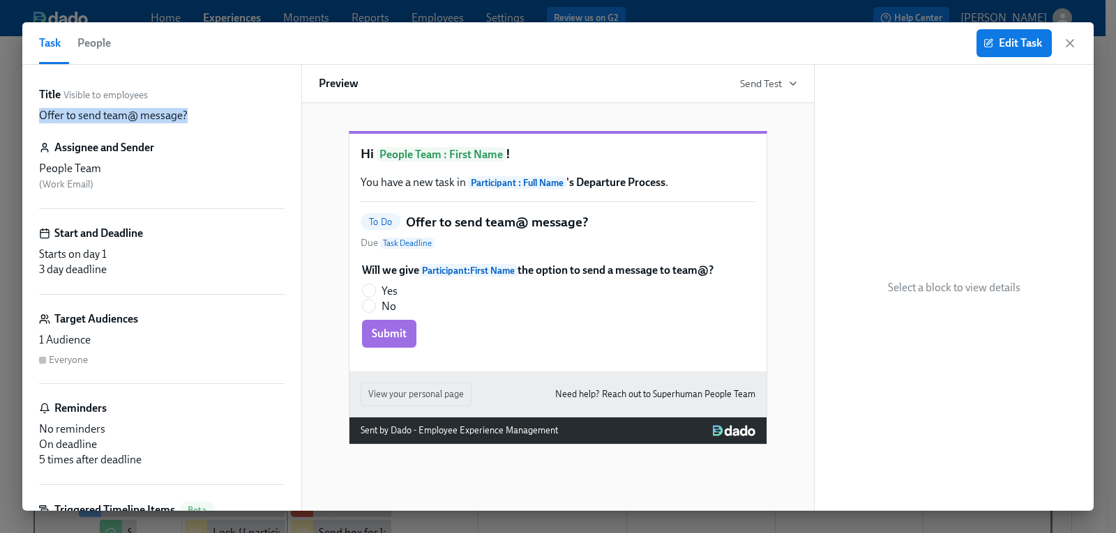
drag, startPoint x: 192, startPoint y: 114, endPoint x: 40, endPoint y: 123, distance: 152.2
click at [40, 123] on div "Offer to send team@ message?" at bounding box center [161, 115] width 245 height 15
copy p "Offer to send team@ message?"
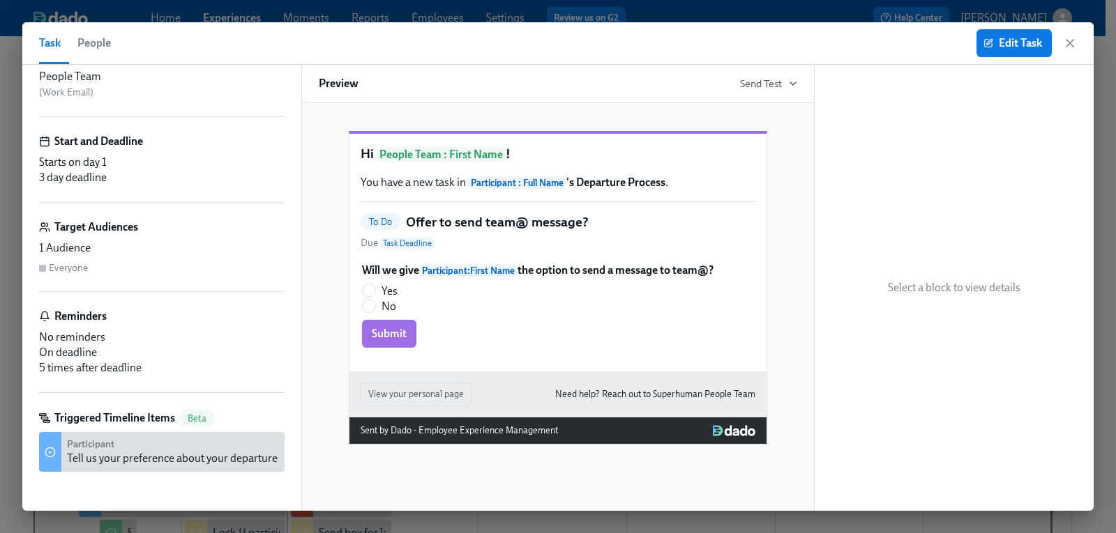
click at [133, 458] on div "Tell us your preference about your departure note to team@" at bounding box center [208, 458] width 283 height 15
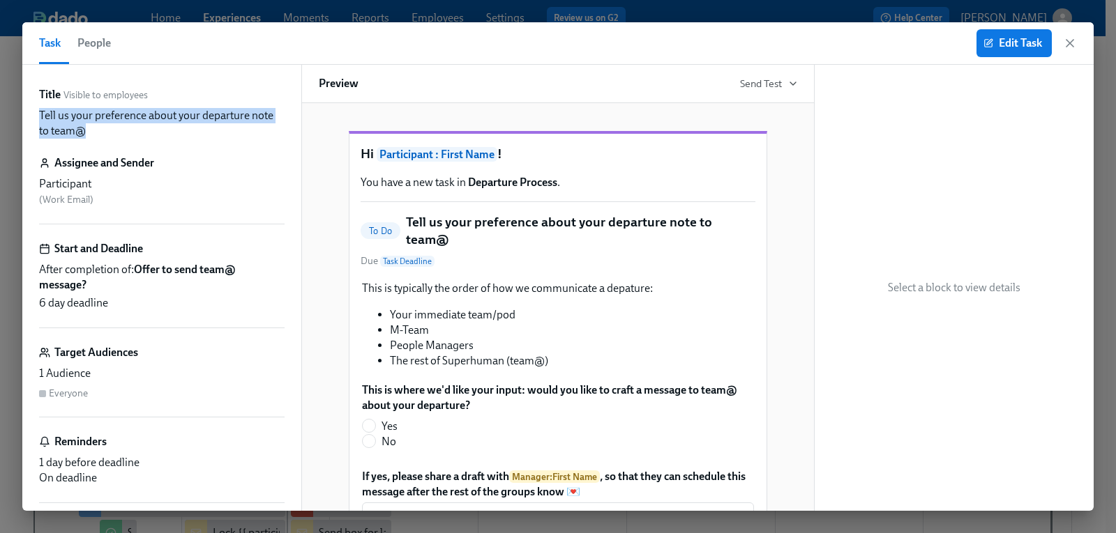
drag, startPoint x: 92, startPoint y: 132, endPoint x: 36, endPoint y: 116, distance: 58.0
click at [36, 116] on div "Title Visible to employees Tell us your preference about your departure note to…" at bounding box center [161, 288] width 279 height 446
copy p "Tell us your preference about your departure note to team@"
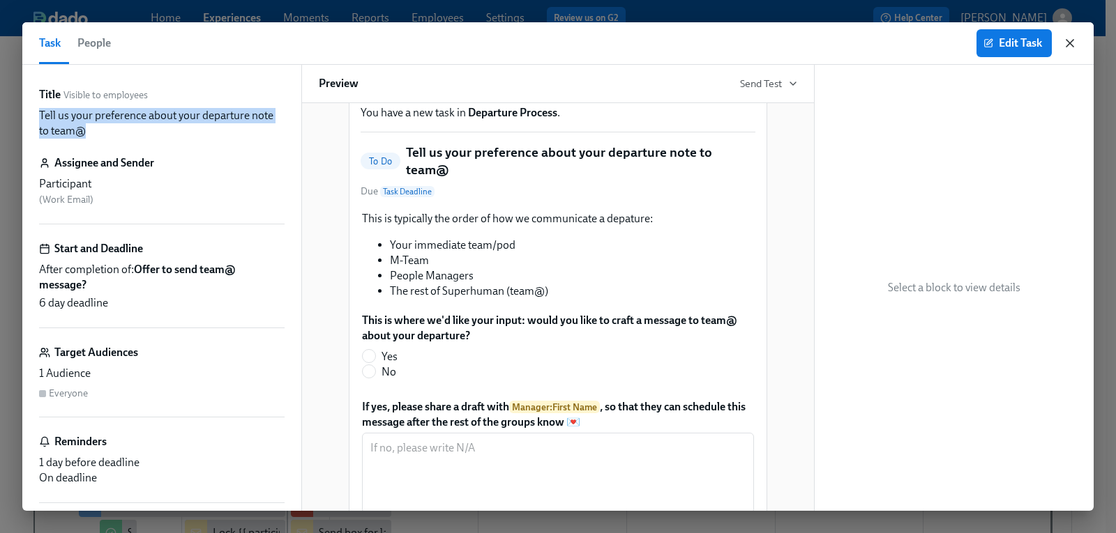
click at [1072, 38] on icon "button" at bounding box center [1070, 43] width 14 height 14
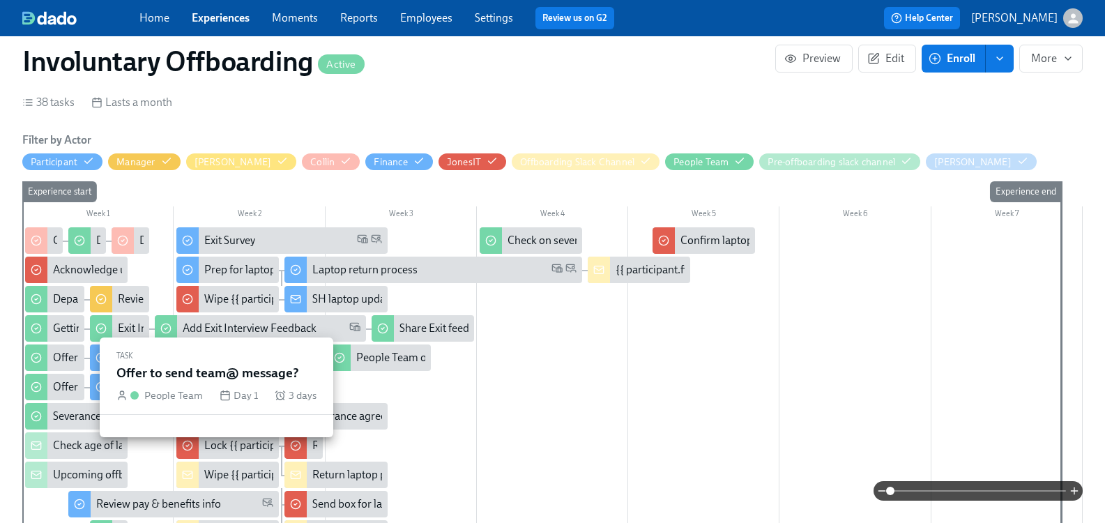
click at [77, 388] on div "Offer to send team@ message?" at bounding box center [127, 386] width 149 height 15
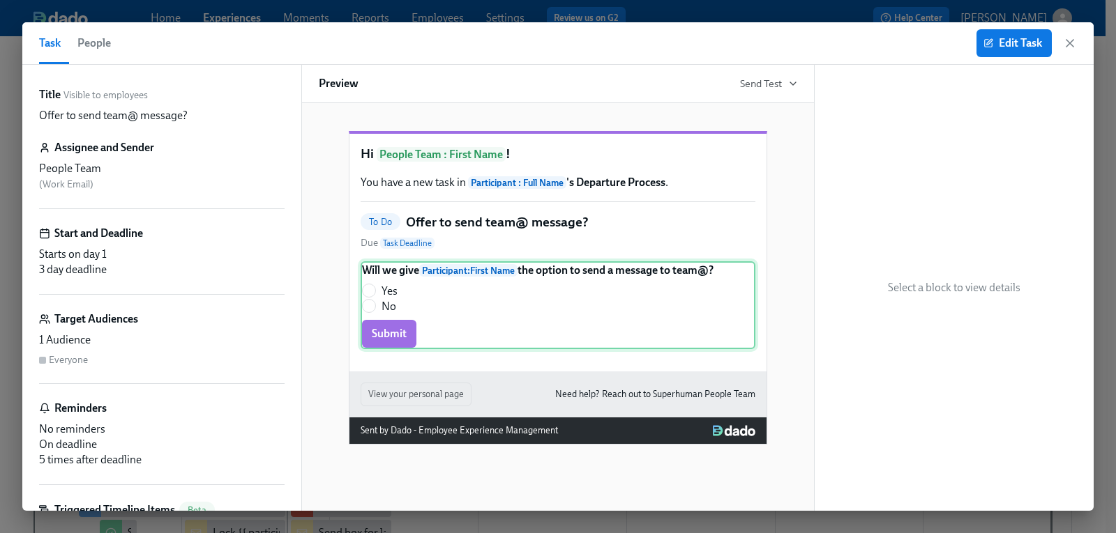
click at [563, 324] on div "Will we give Participant : First Name the option to send a message to team@? Ye…" at bounding box center [557, 305] width 395 height 88
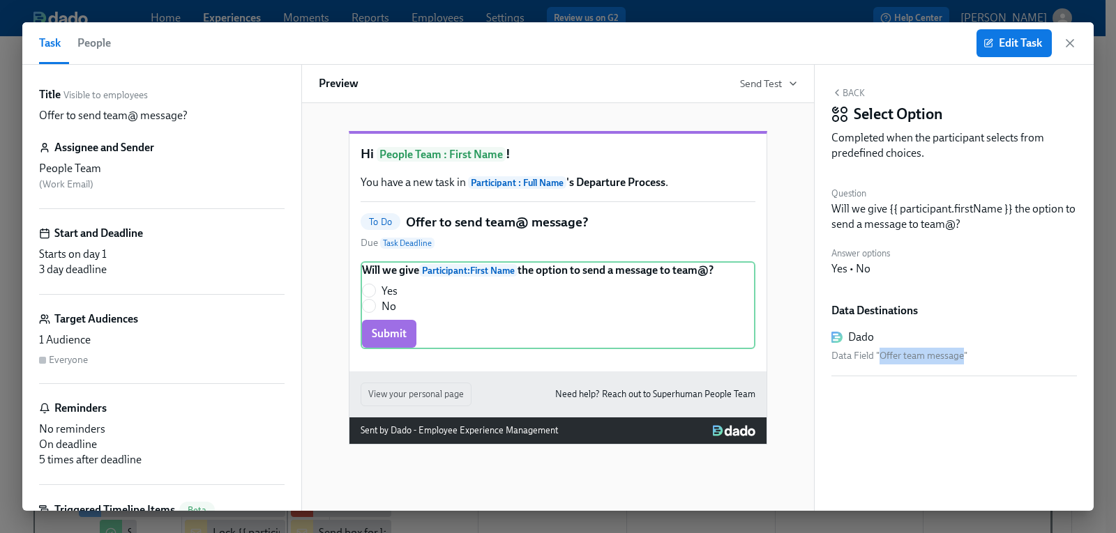
drag, startPoint x: 962, startPoint y: 356, endPoint x: 880, endPoint y: 356, distance: 81.6
click at [880, 356] on div "Data Field "Offer team message"" at bounding box center [953, 356] width 245 height 17
copy div "Offer team message"
click at [1070, 38] on icon "button" at bounding box center [1070, 43] width 14 height 14
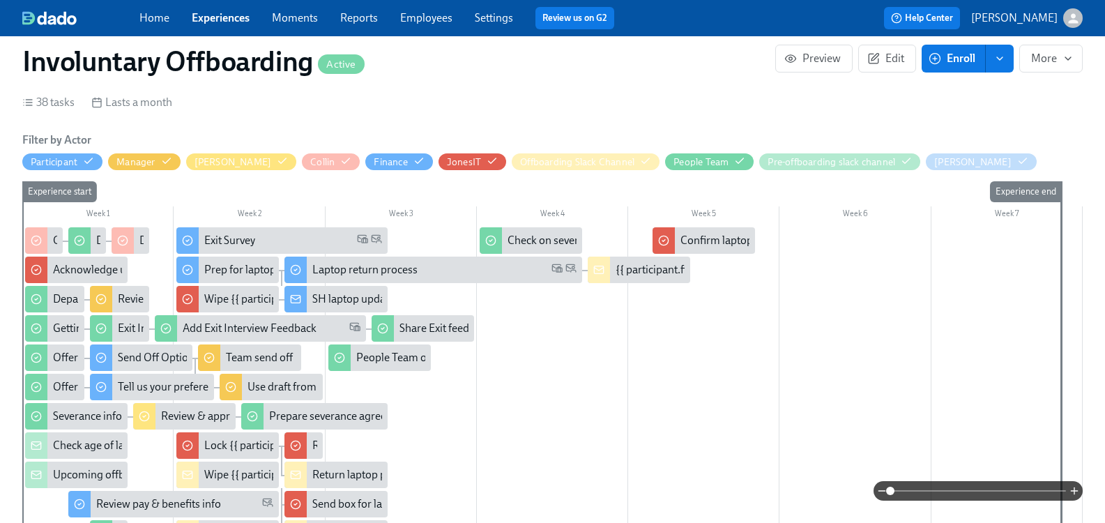
click at [1070, 21] on div "button" at bounding box center [1073, 18] width 20 height 20
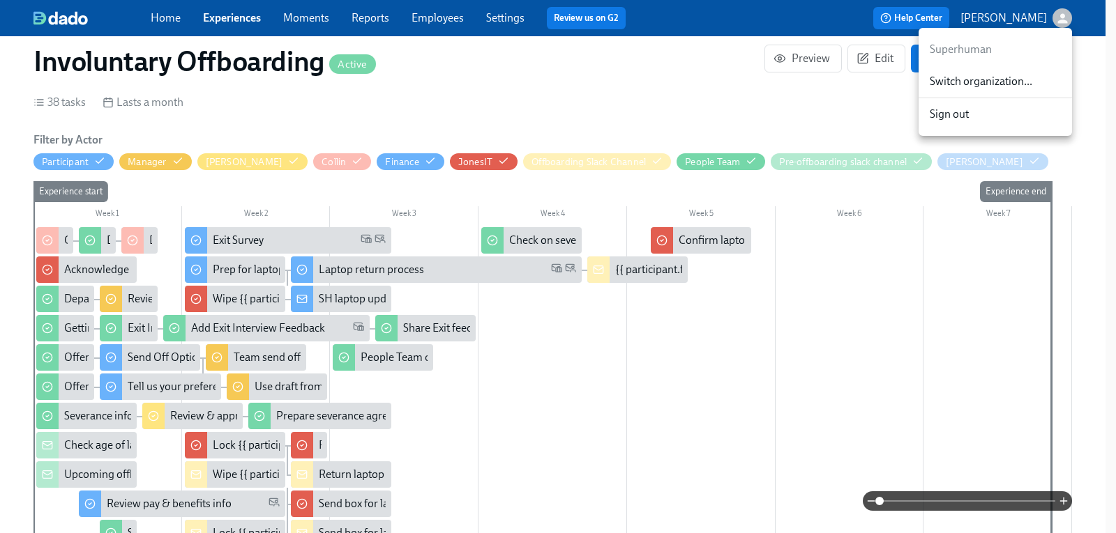
click at [1019, 79] on span "Switch organization..." at bounding box center [994, 81] width 131 height 15
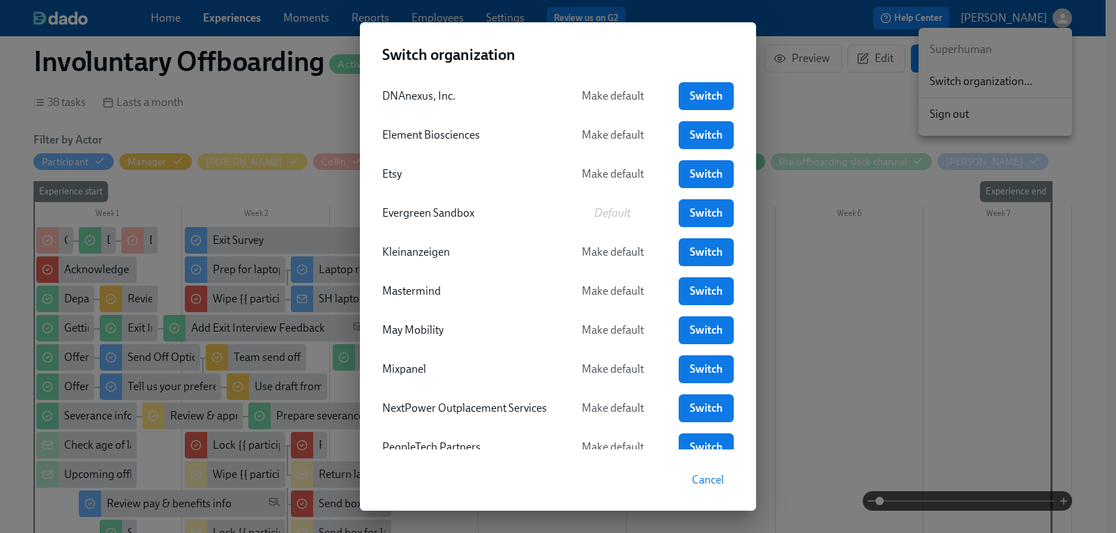
scroll to position [209, 0]
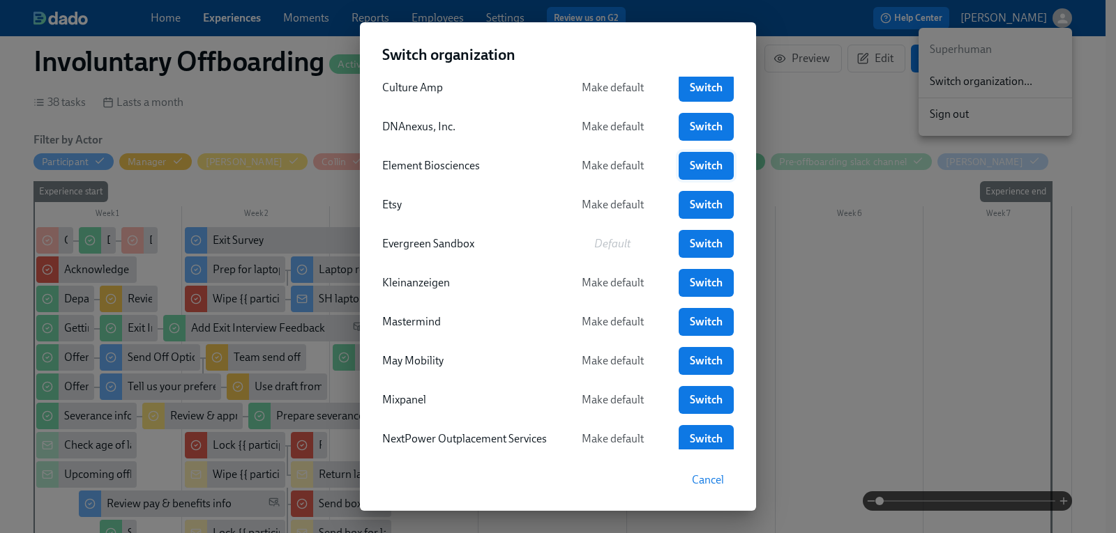
click at [714, 168] on span "Switch" at bounding box center [706, 166] width 36 height 14
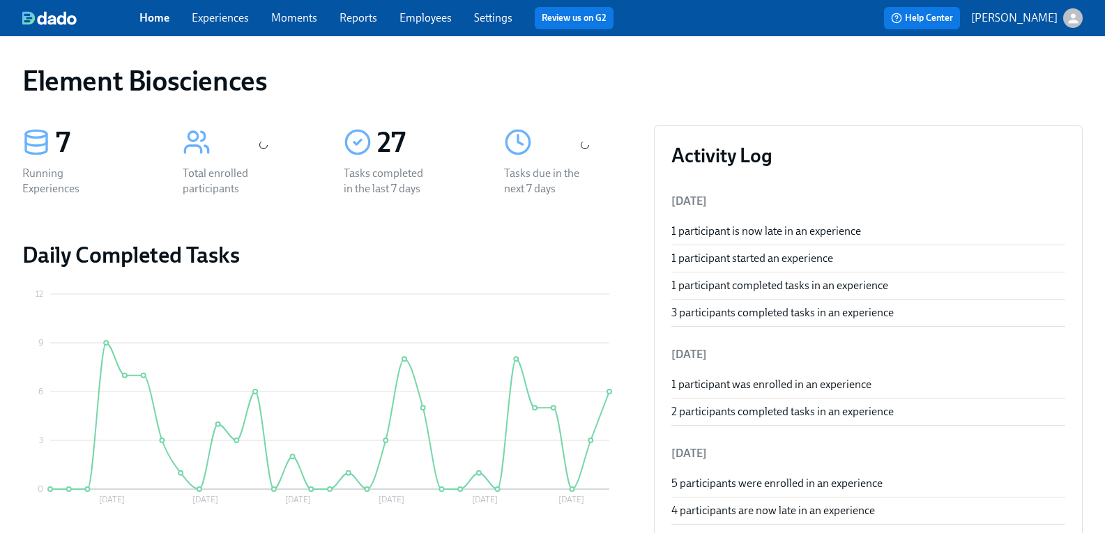
click at [434, 18] on link "Employees" at bounding box center [426, 17] width 52 height 13
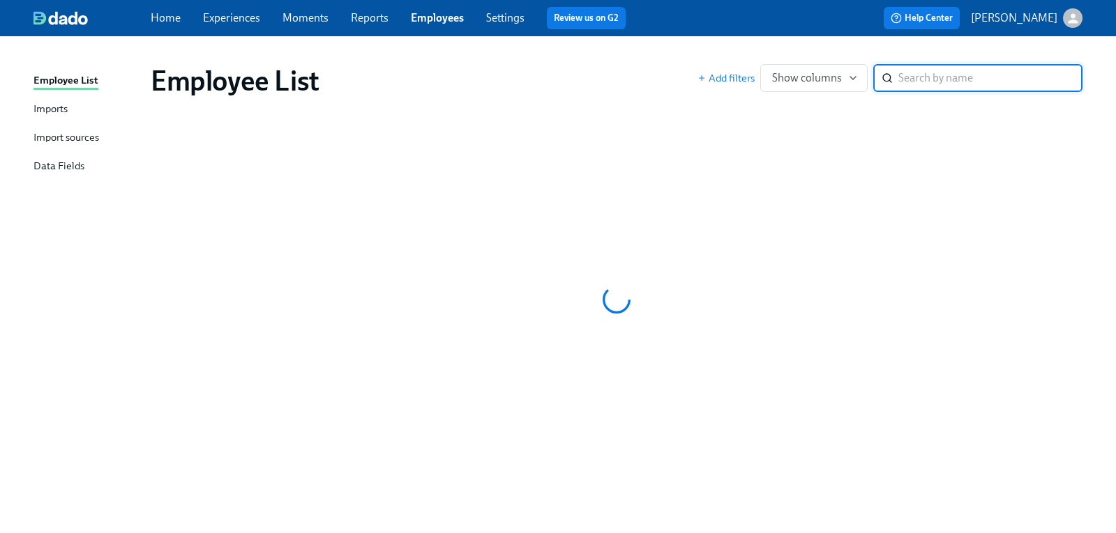
click at [934, 70] on input "search" at bounding box center [990, 78] width 184 height 28
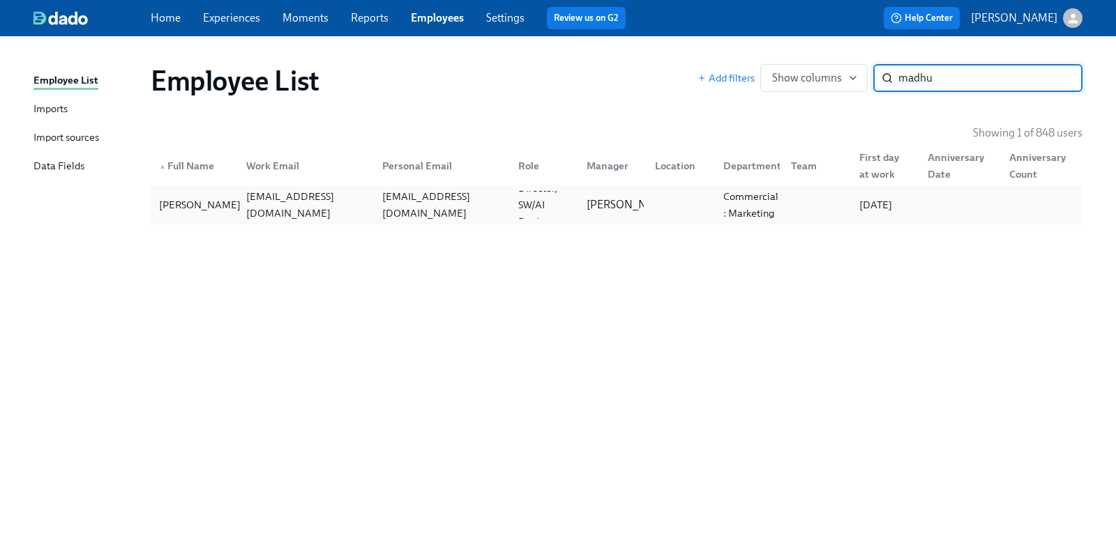
type input "madhu"
click at [168, 209] on div "[PERSON_NAME]" at bounding box center [199, 205] width 93 height 17
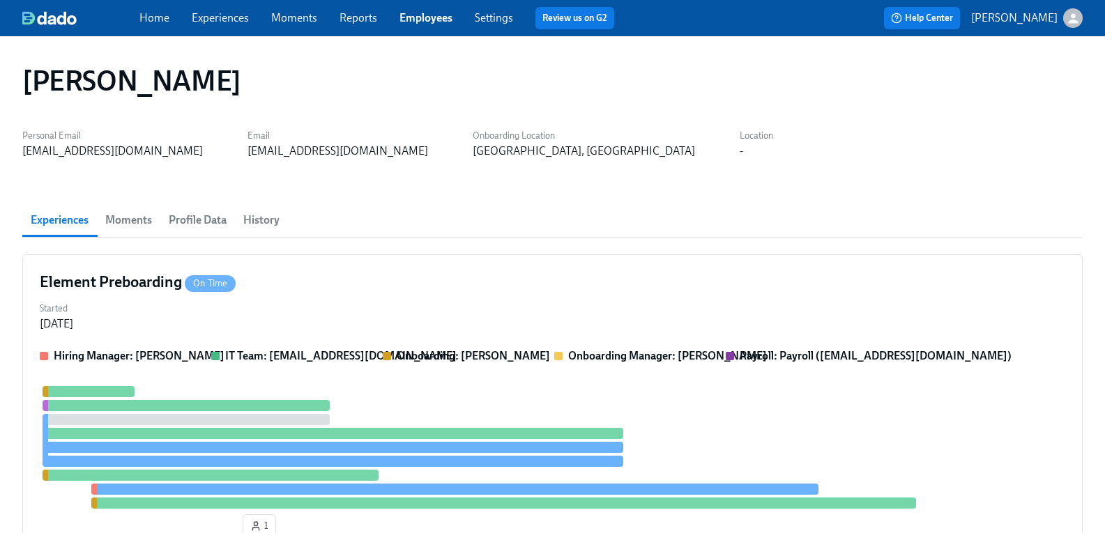
click at [218, 219] on span "Profile Data" at bounding box center [198, 221] width 58 height 20
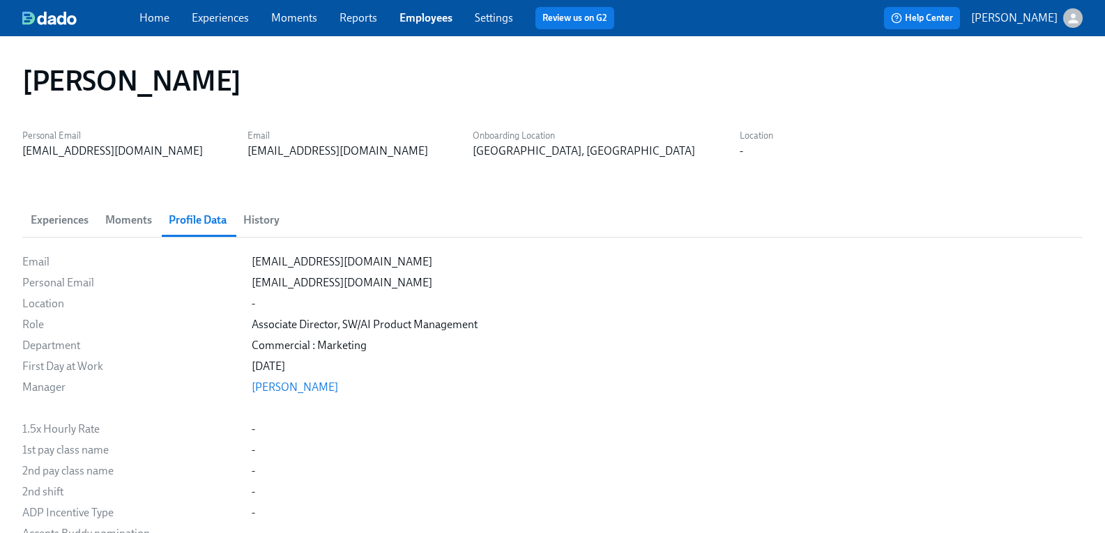
click at [280, 220] on span "History" at bounding box center [261, 221] width 36 height 20
